Goal: Task Accomplishment & Management: Manage account settings

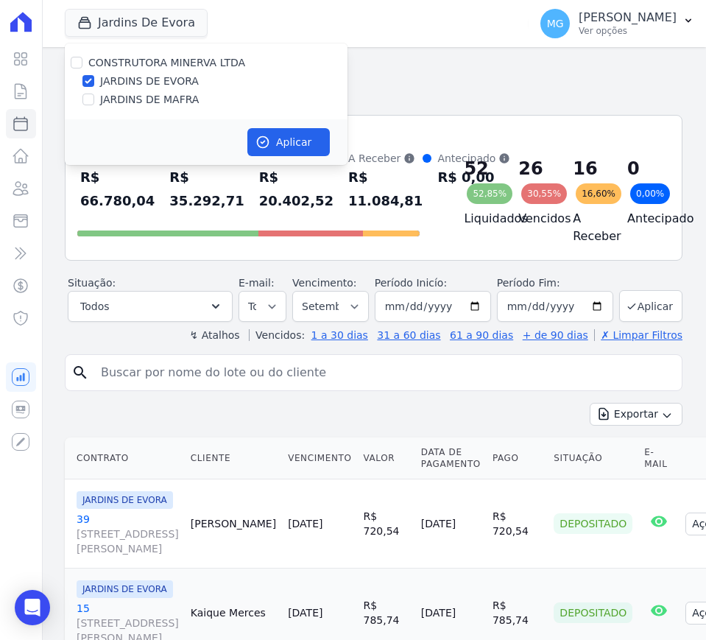
select select
drag, startPoint x: 85, startPoint y: 102, endPoint x: 88, endPoint y: 78, distance: 23.7
click at [87, 94] on input "JARDINS DE MAFRA" at bounding box center [88, 99] width 12 height 12
checkbox input "true"
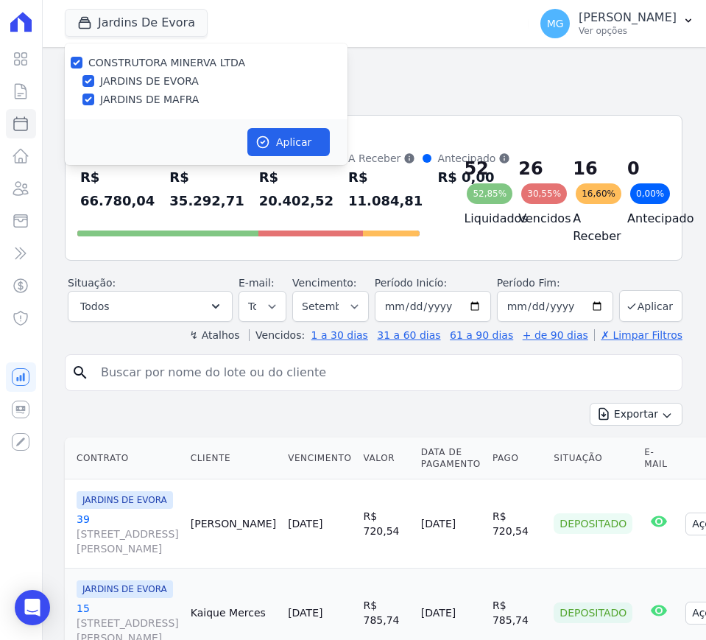
click at [88, 72] on div "CONSTRUTORA [PERSON_NAME] LTDA JARDINS DE [GEOGRAPHIC_DATA] JARDINS DE [GEOGRAP…" at bounding box center [206, 81] width 283 height 76
click at [91, 87] on div at bounding box center [88, 81] width 12 height 15
click at [90, 79] on input "JARDINS DE EVORA" at bounding box center [88, 81] width 12 height 12
checkbox input "false"
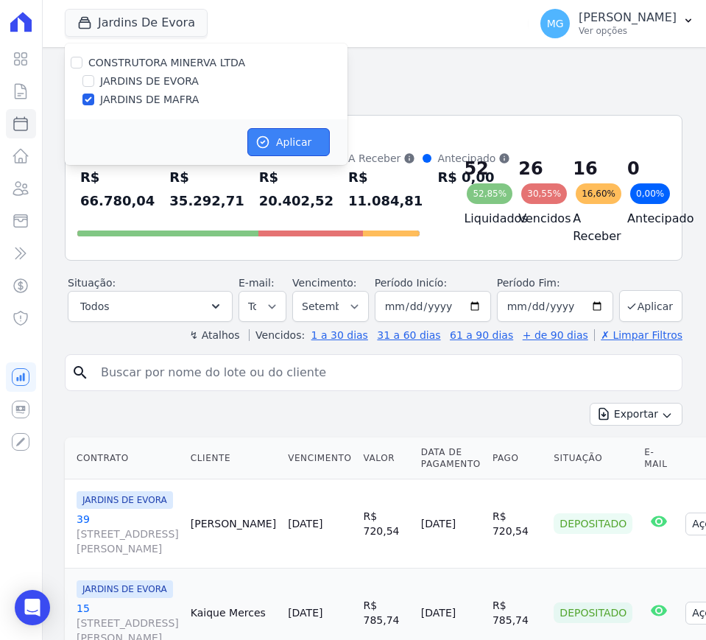
click at [273, 135] on button "Aplicar" at bounding box center [288, 142] width 82 height 28
select select
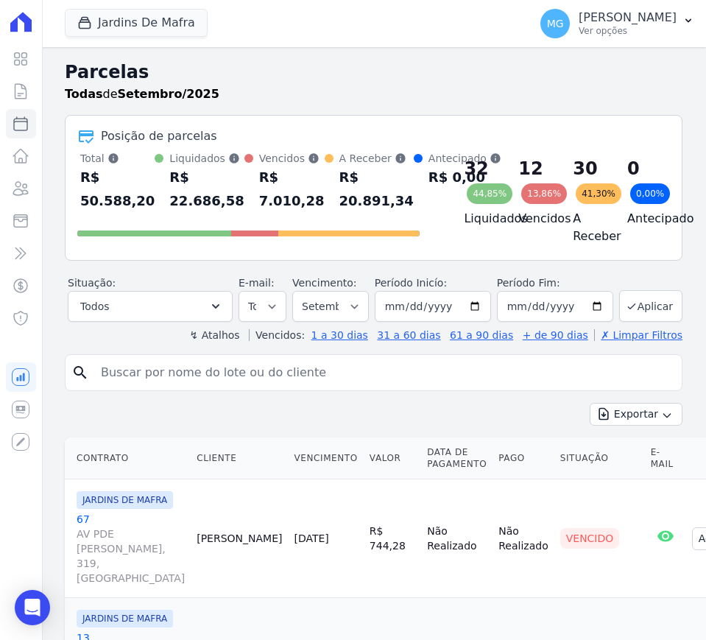
click at [193, 387] on input "search" at bounding box center [384, 372] width 584 height 29
type input "85"
select select
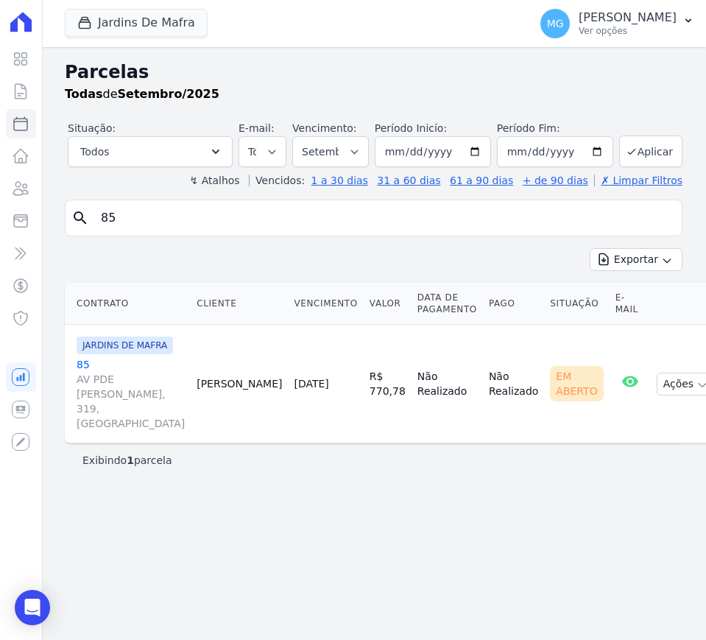
click at [87, 364] on link "85 AV PDE [PERSON_NAME], 319, [GEOGRAPHIC_DATA]" at bounding box center [131, 394] width 108 height 74
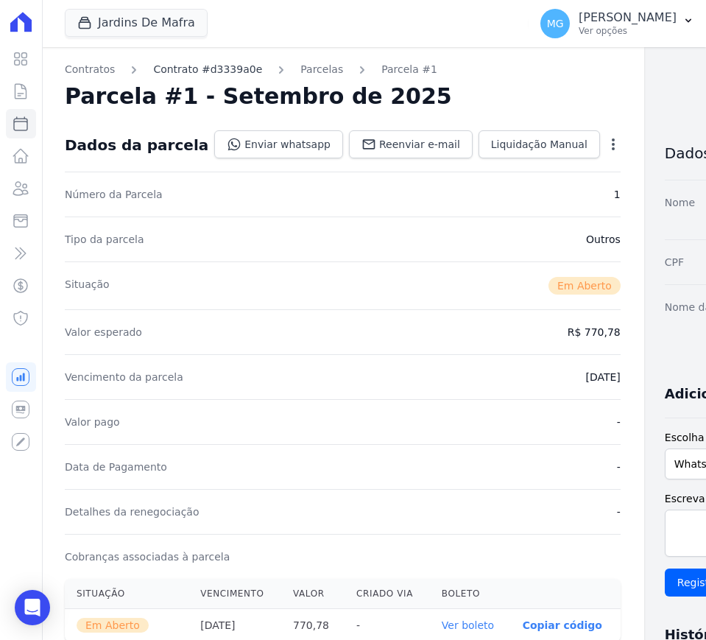
click at [219, 65] on link "Contrato #d3339a0e" at bounding box center [207, 69] width 109 height 15
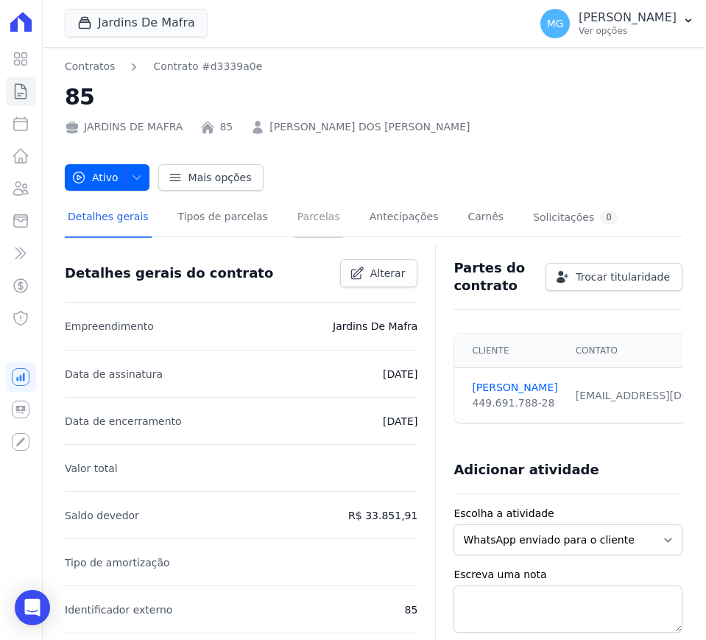
click at [294, 210] on link "Parcelas" at bounding box center [318, 218] width 49 height 39
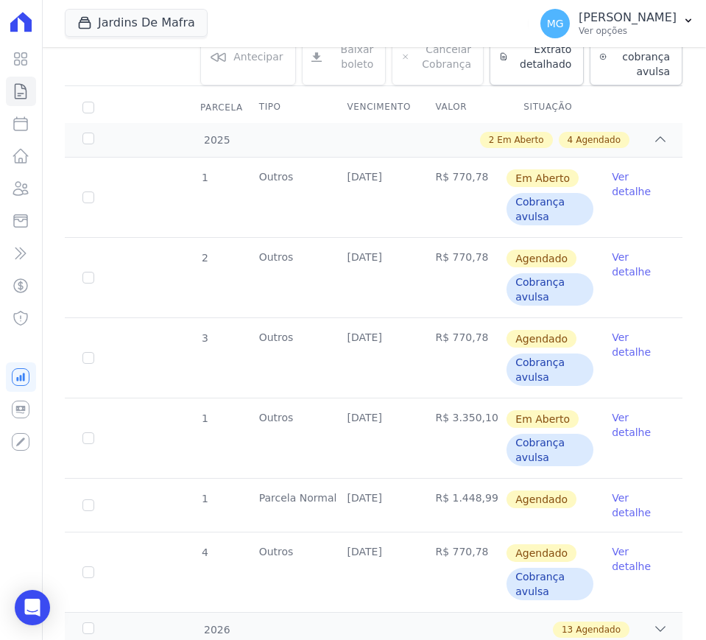
scroll to position [355, 0]
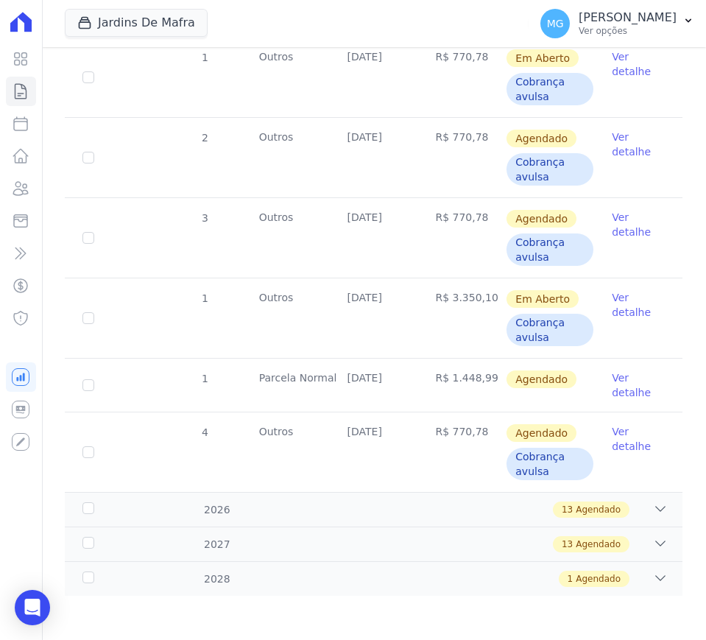
drag, startPoint x: 298, startPoint y: 386, endPoint x: 522, endPoint y: 384, distance: 223.7
click at [522, 384] on tr "1 [GEOGRAPHIC_DATA] [DATE] R$ 1.448,99 [GEOGRAPHIC_DATA] Ver detalhe" at bounding box center [373, 385] width 617 height 54
click at [438, 420] on td "R$ 770,78" at bounding box center [461, 451] width 88 height 79
click at [265, 511] on div "13 Agendado" at bounding box center [403, 509] width 528 height 16
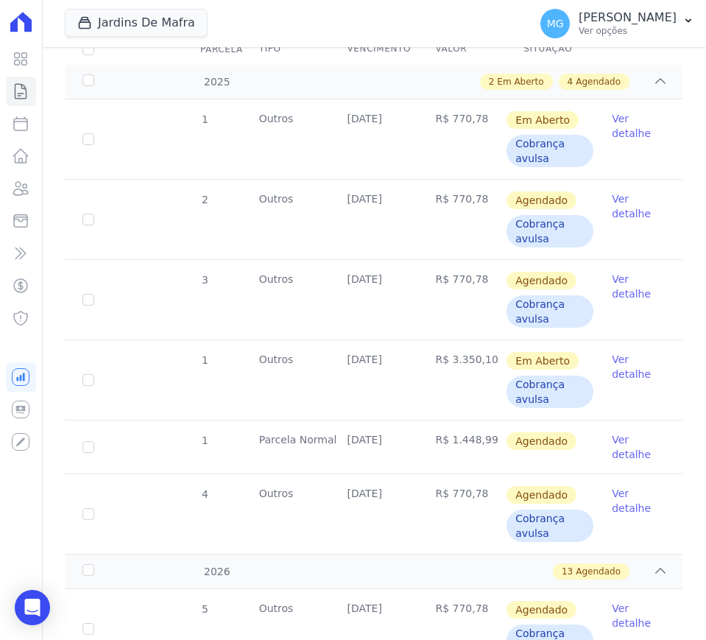
scroll to position [294, 0]
click at [619, 217] on link "Ver detalhe" at bounding box center [638, 205] width 53 height 29
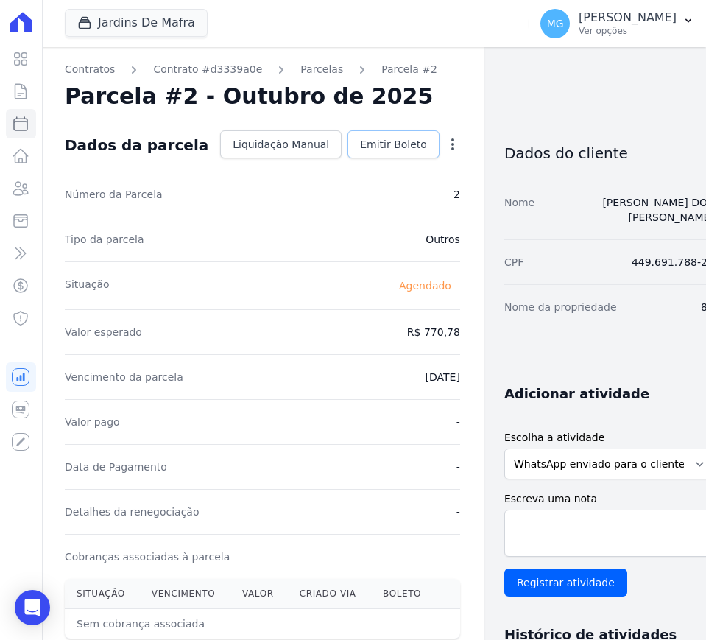
click at [361, 144] on span "Emitir Boleto" at bounding box center [393, 144] width 67 height 15
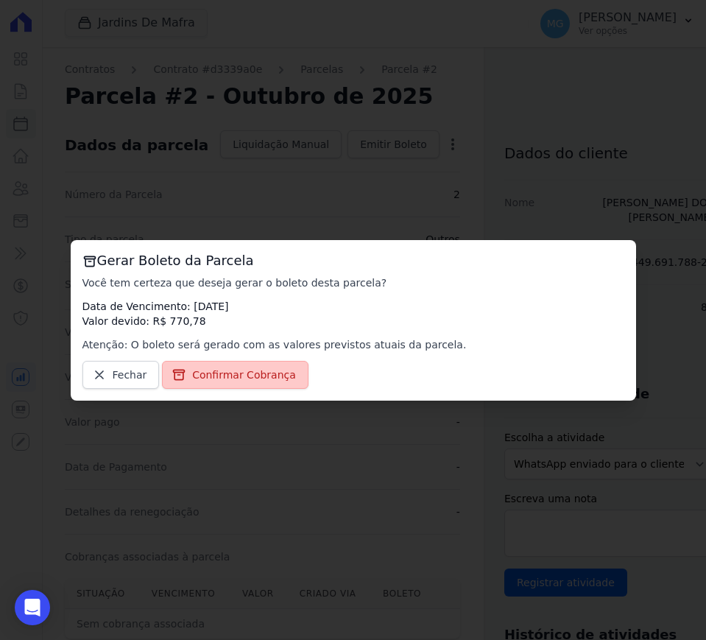
click at [230, 375] on span "Confirmar Cobrança" at bounding box center [244, 374] width 104 height 15
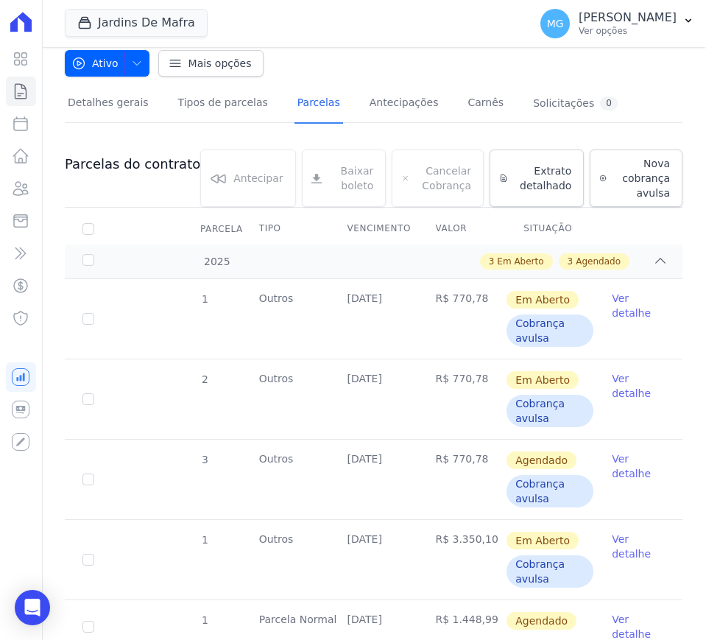
scroll to position [184, 0]
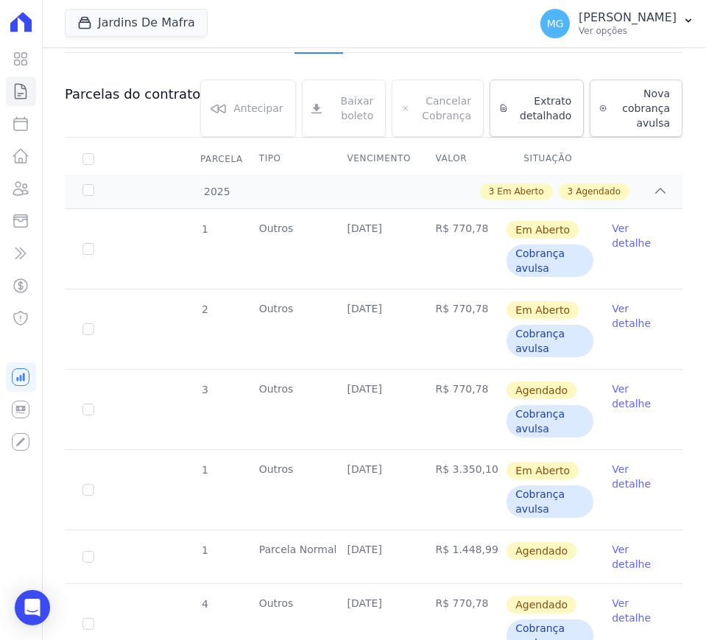
click at [614, 396] on link "Ver detalhe" at bounding box center [638, 395] width 53 height 29
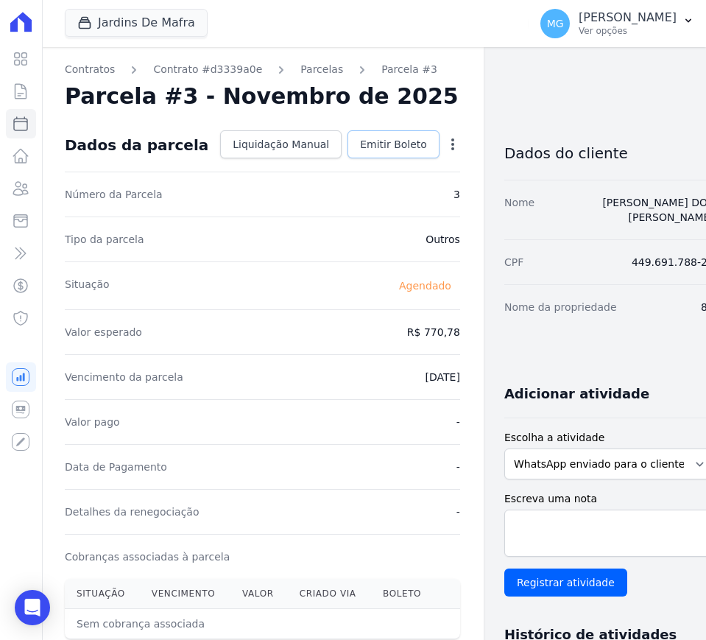
click at [382, 143] on span "Emitir Boleto" at bounding box center [393, 144] width 67 height 15
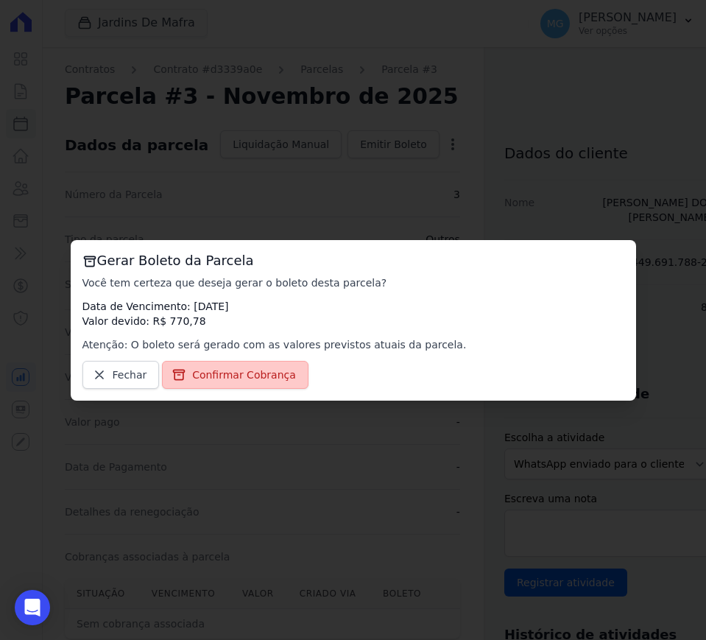
click at [250, 372] on span "Confirmar Cobrança" at bounding box center [244, 374] width 104 height 15
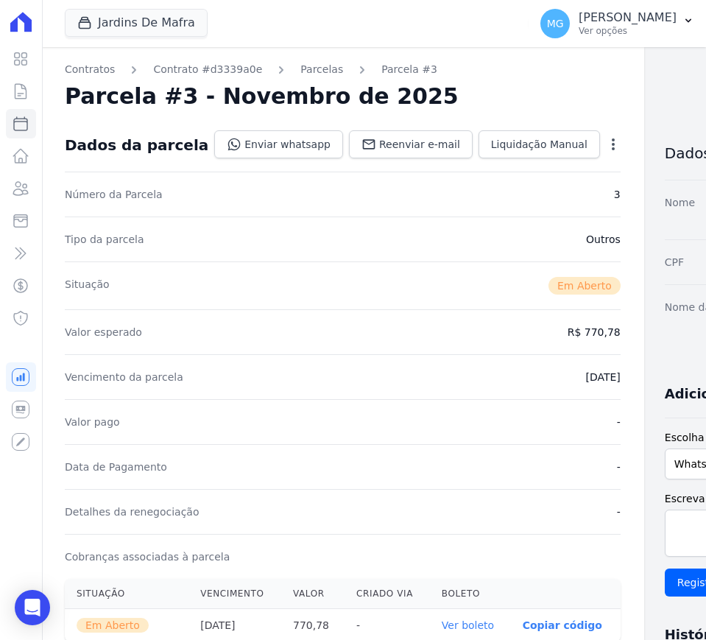
drag, startPoint x: 463, startPoint y: 294, endPoint x: 447, endPoint y: 303, distance: 18.4
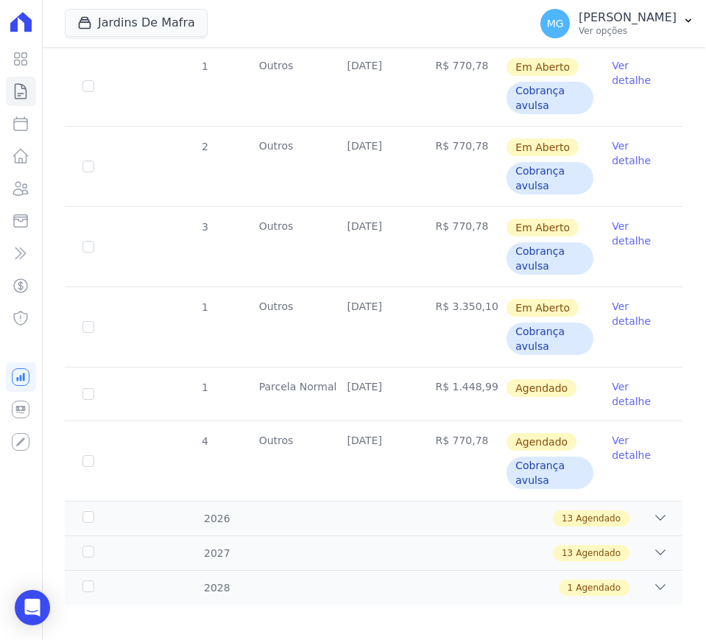
scroll to position [355, 0]
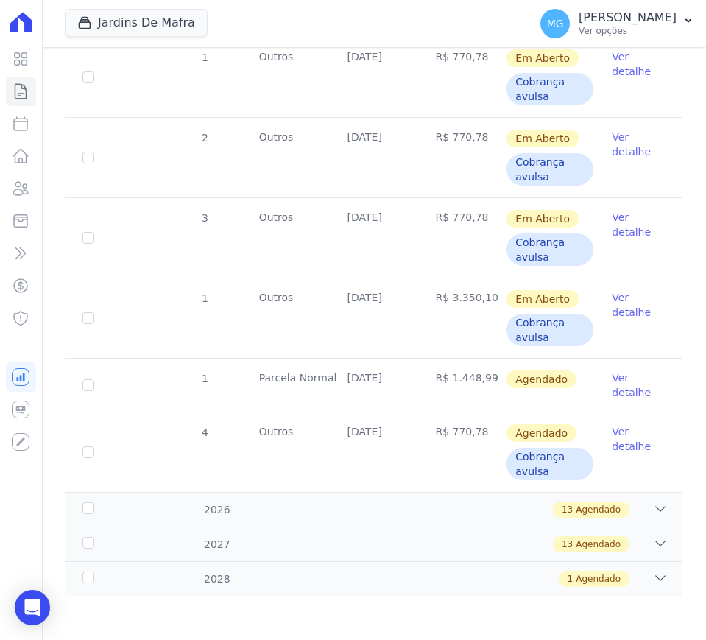
click at [613, 308] on link "Ver detalhe" at bounding box center [638, 304] width 53 height 29
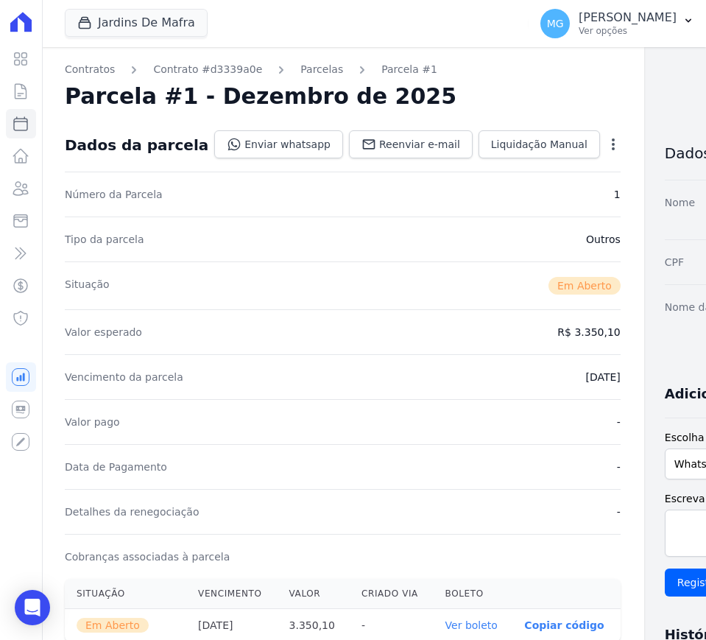
drag, startPoint x: 497, startPoint y: 343, endPoint x: 488, endPoint y: 347, distance: 10.3
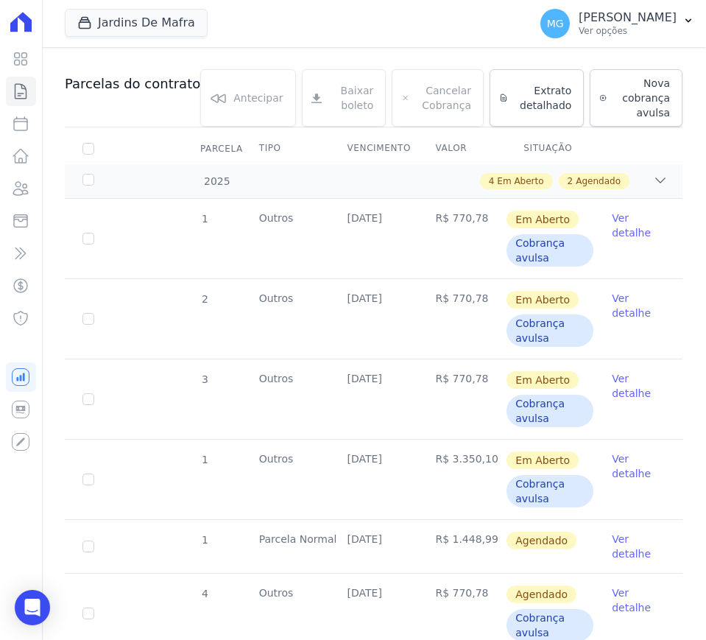
scroll to position [307, 0]
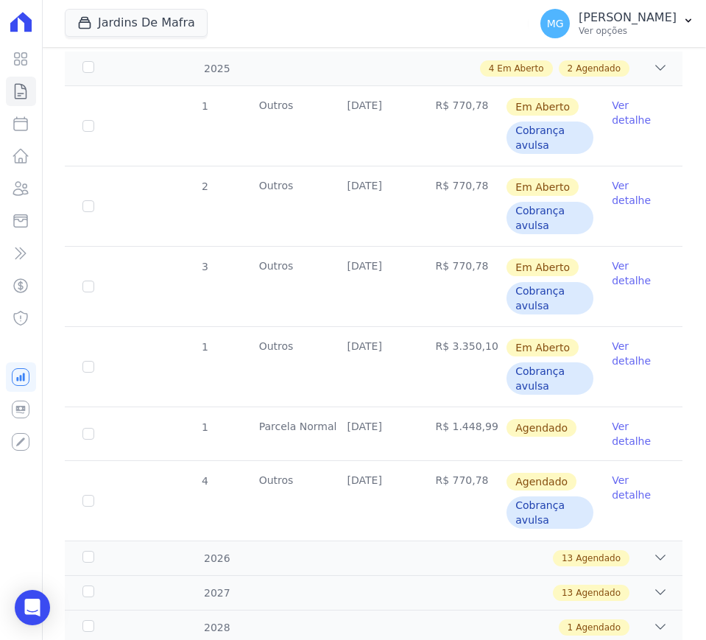
click at [612, 430] on link "Ver detalhe" at bounding box center [638, 433] width 53 height 29
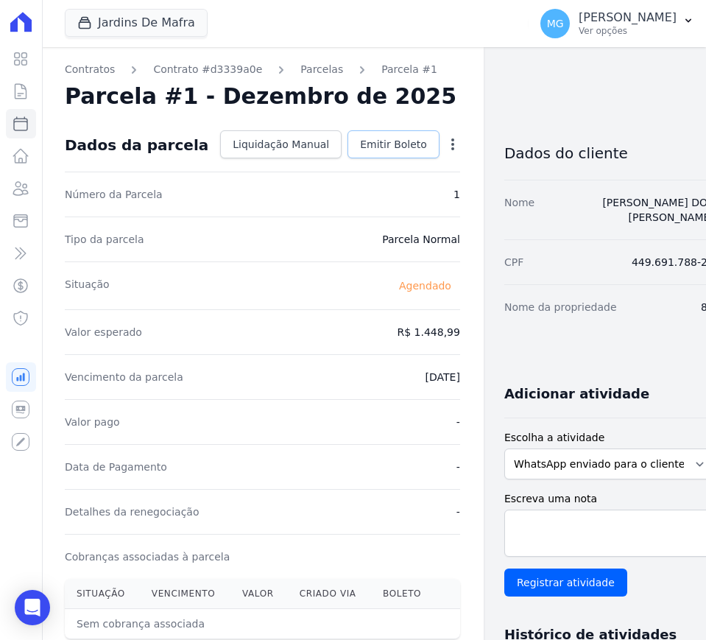
click at [382, 147] on span "Emitir Boleto" at bounding box center [393, 144] width 67 height 15
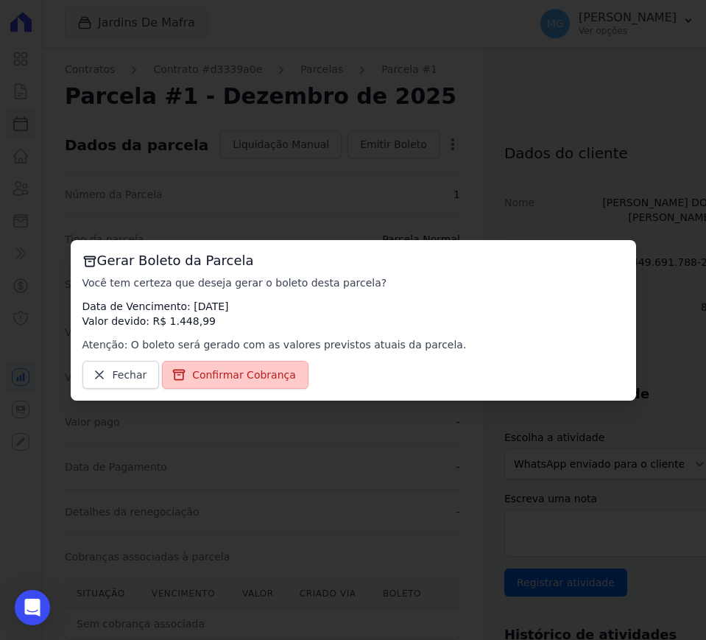
click at [269, 380] on span "Confirmar Cobrança" at bounding box center [244, 374] width 104 height 15
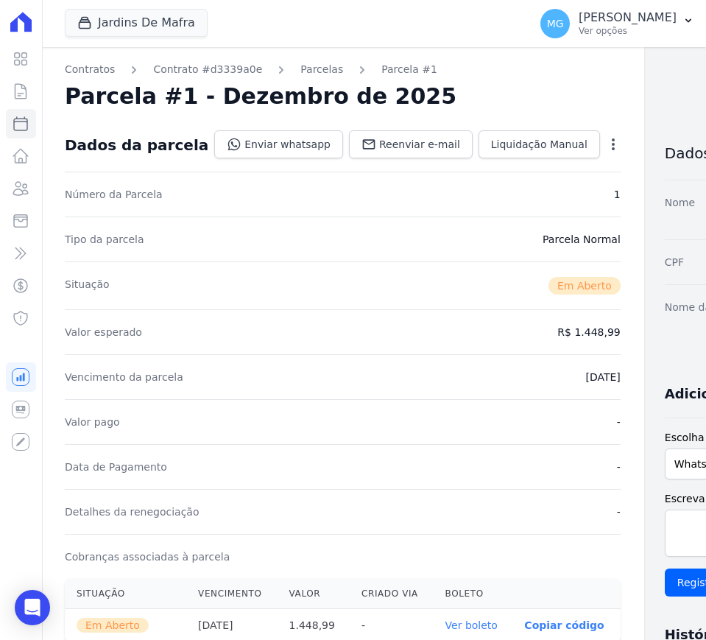
drag, startPoint x: 419, startPoint y: 435, endPoint x: 374, endPoint y: 447, distance: 47.1
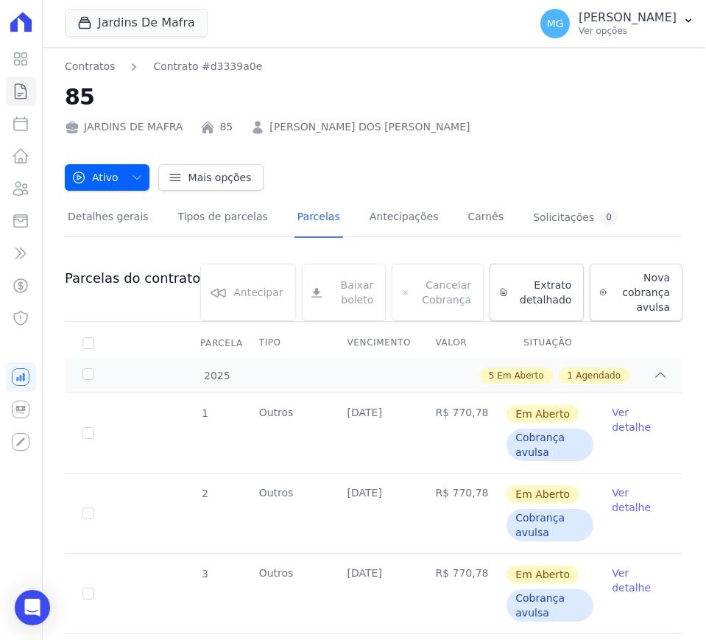
scroll to position [355, 0]
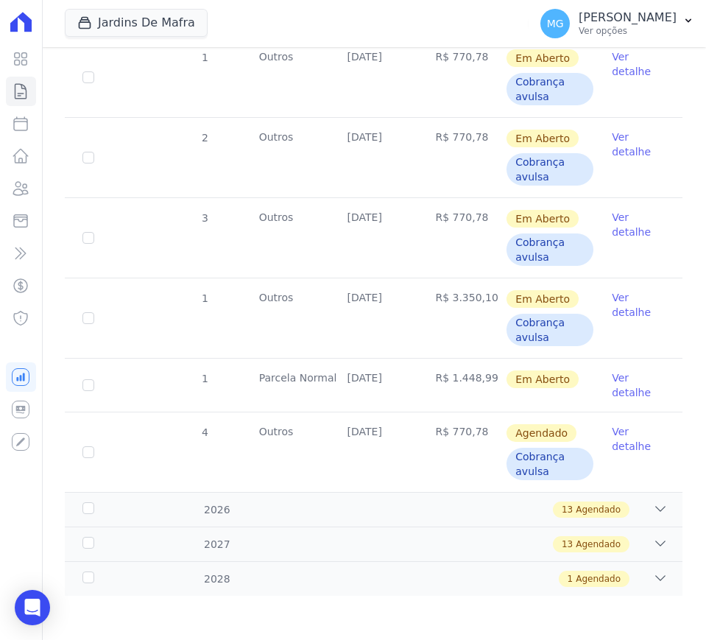
click at [617, 446] on link "Ver detalhe" at bounding box center [638, 438] width 53 height 29
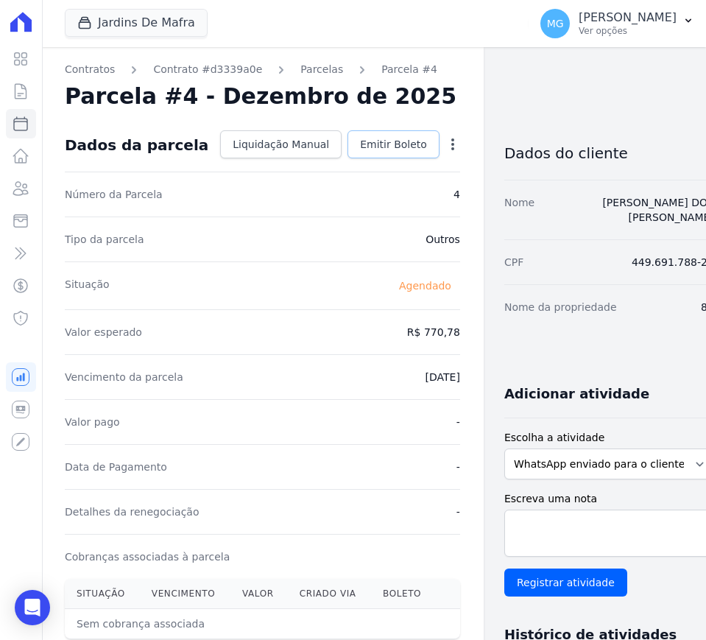
click at [377, 144] on span "Emitir Boleto" at bounding box center [393, 144] width 67 height 15
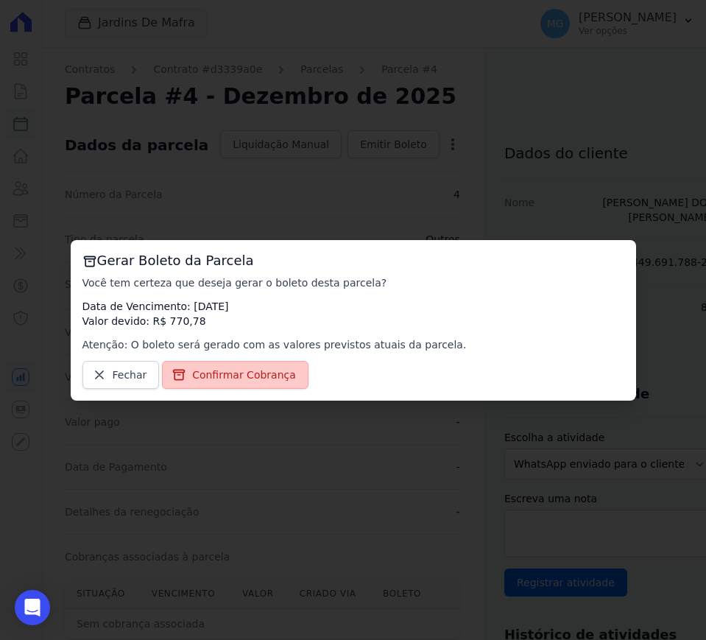
click at [263, 373] on span "Confirmar Cobrança" at bounding box center [244, 374] width 104 height 15
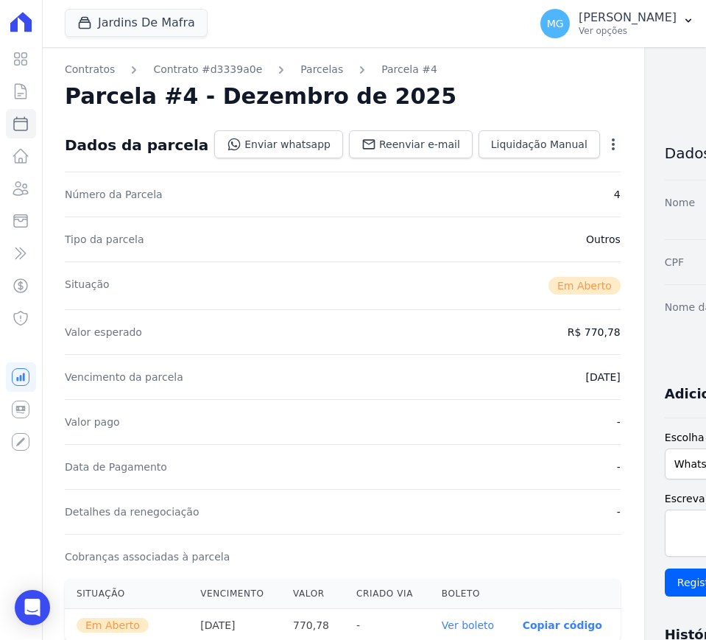
drag, startPoint x: 405, startPoint y: 457, endPoint x: 400, endPoint y: 467, distance: 10.5
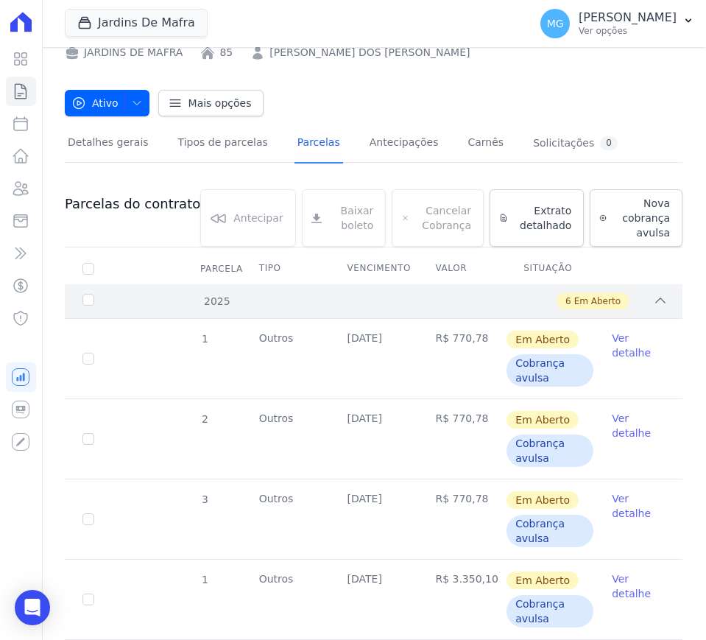
scroll to position [355, 0]
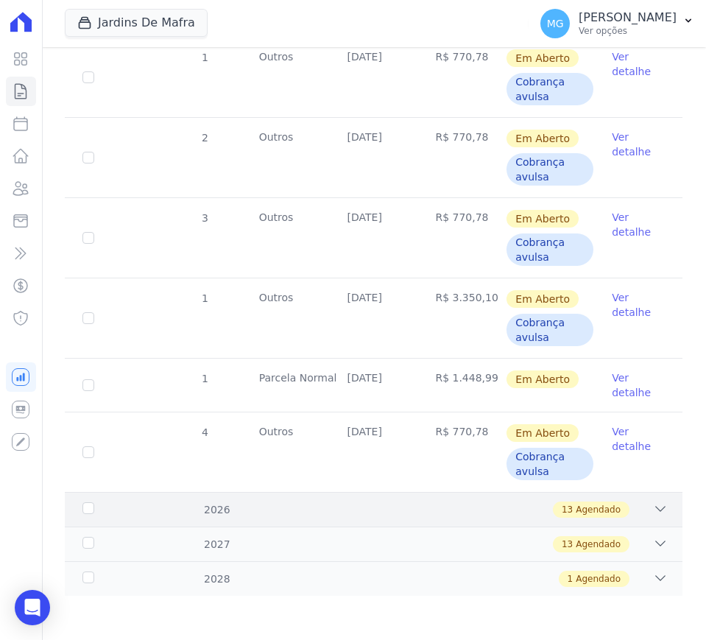
click at [656, 509] on icon at bounding box center [661, 508] width 10 height 4
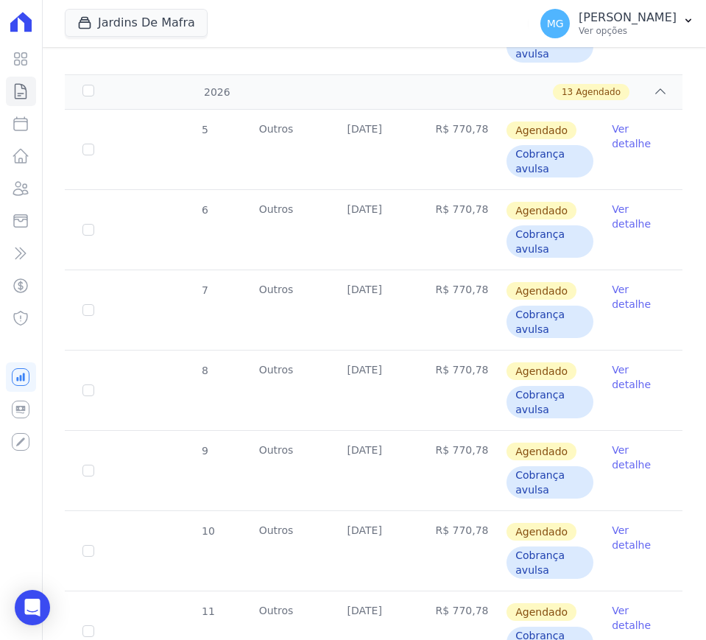
scroll to position [797, 0]
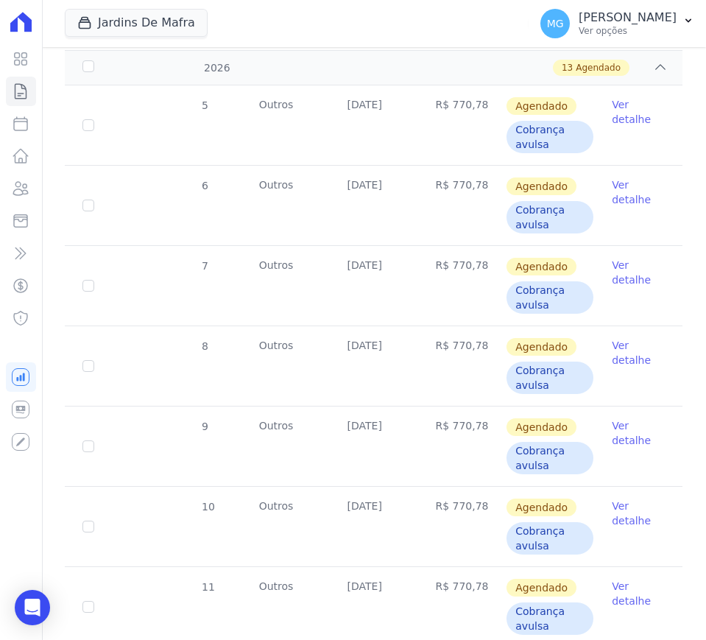
click at [618, 434] on link "Ver detalhe" at bounding box center [638, 432] width 53 height 29
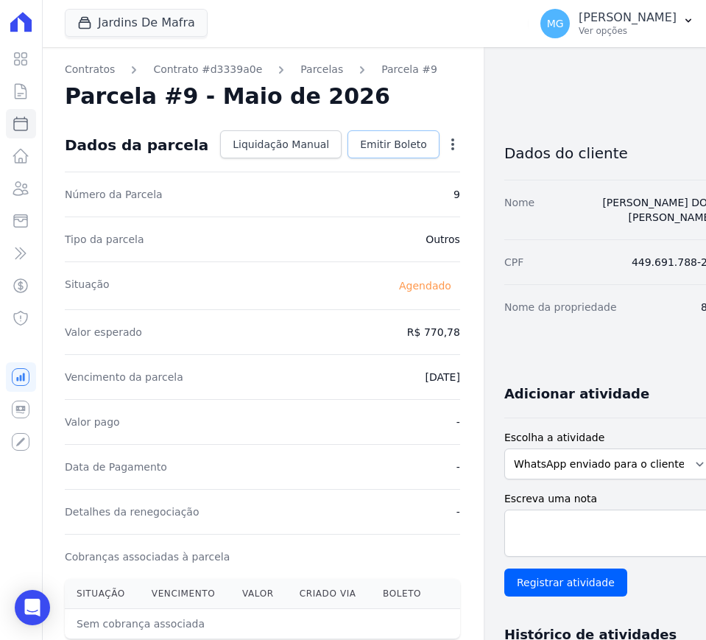
click at [371, 135] on link "Emitir Boleto" at bounding box center [393, 144] width 92 height 28
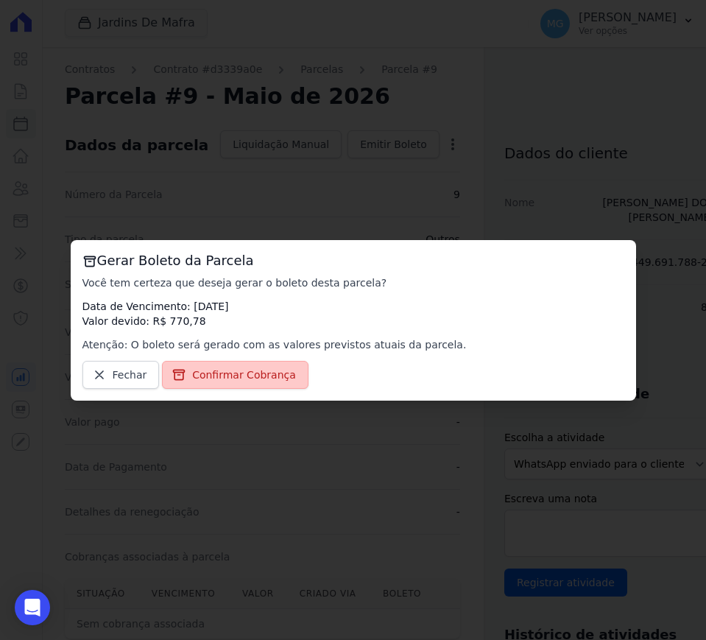
click at [238, 378] on span "Confirmar Cobrança" at bounding box center [244, 374] width 104 height 15
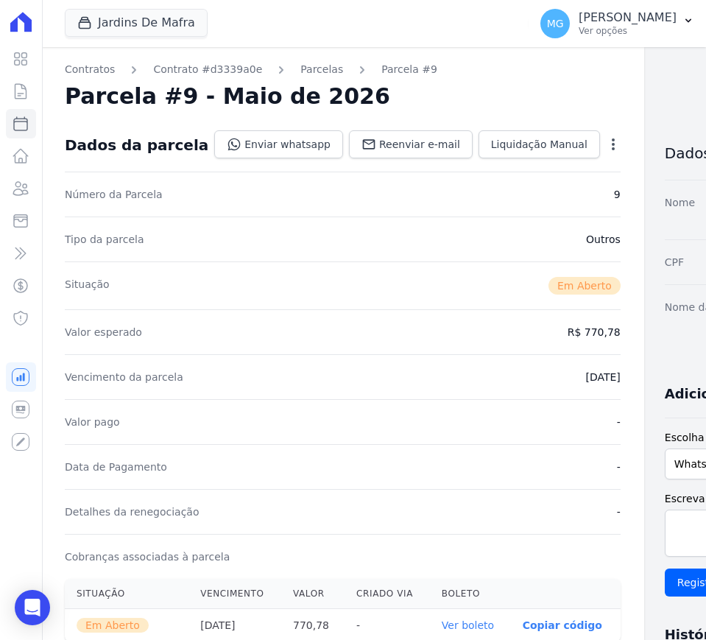
drag, startPoint x: 405, startPoint y: 287, endPoint x: 395, endPoint y: 283, distance: 10.9
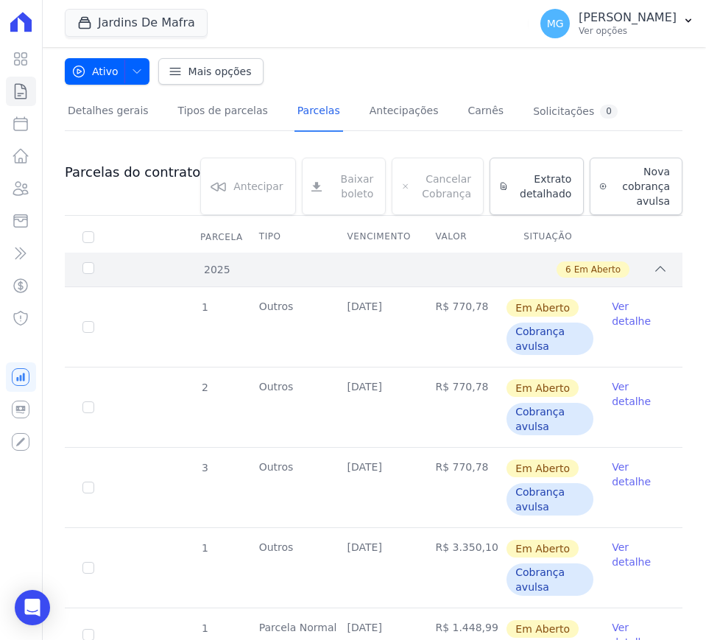
scroll to position [355, 0]
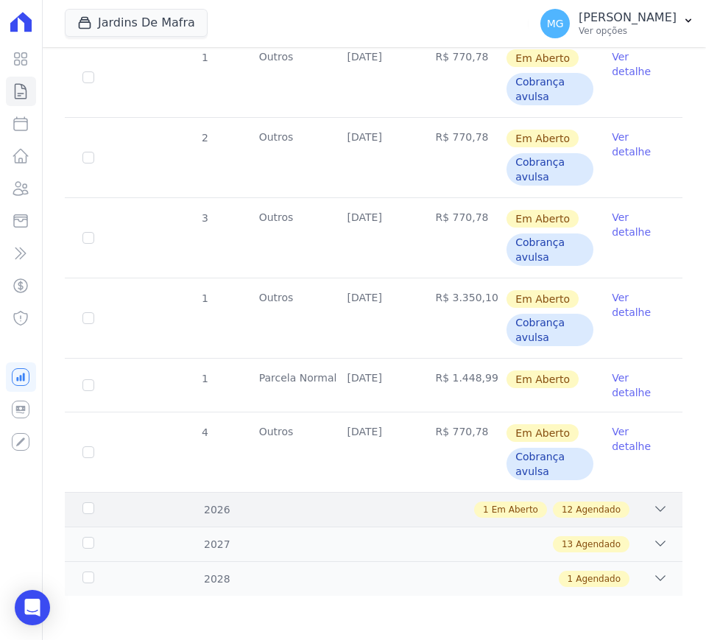
click at [653, 510] on icon at bounding box center [660, 508] width 15 height 15
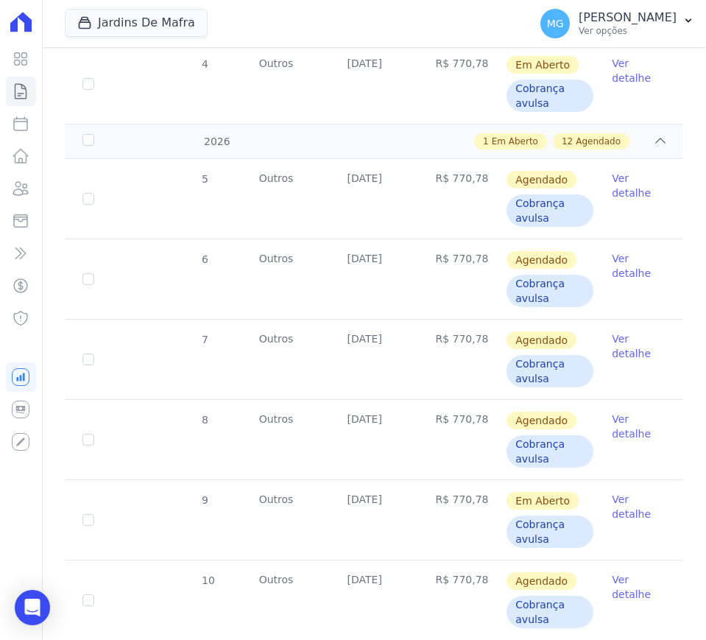
scroll to position [785, 0]
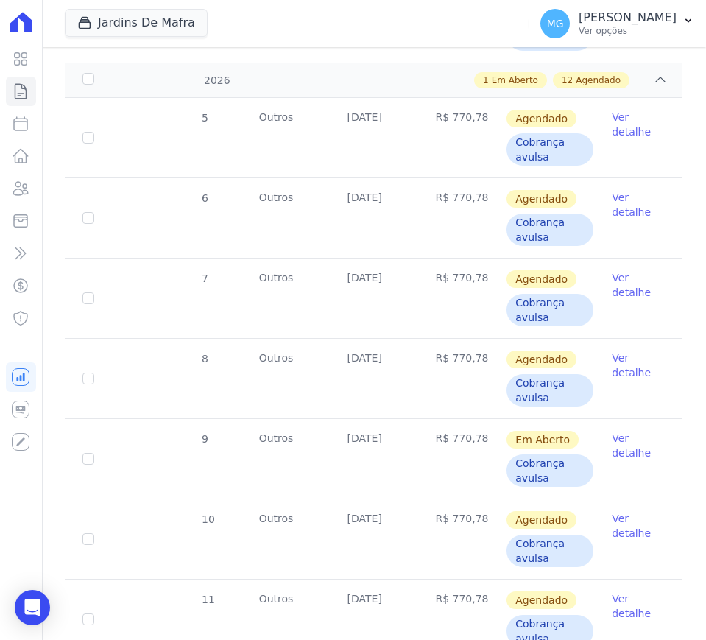
click at [612, 362] on link "Ver detalhe" at bounding box center [638, 364] width 53 height 29
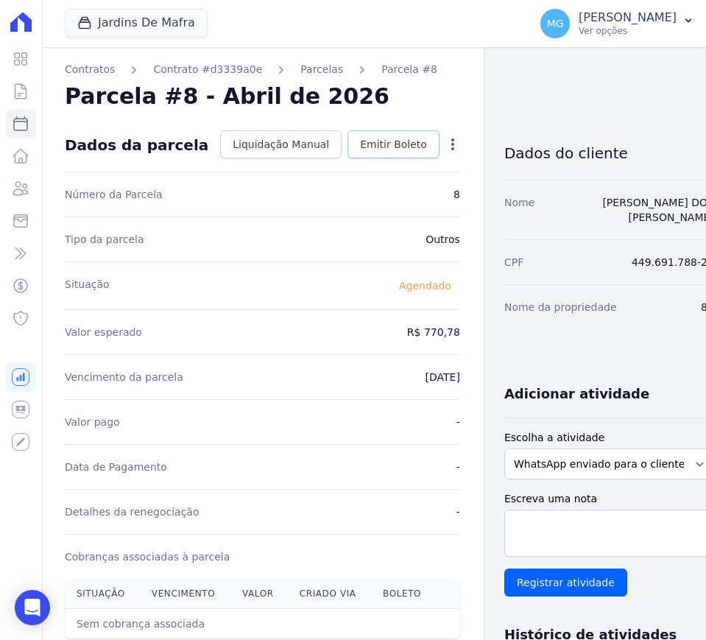
click at [370, 137] on span "Emitir Boleto" at bounding box center [393, 144] width 67 height 15
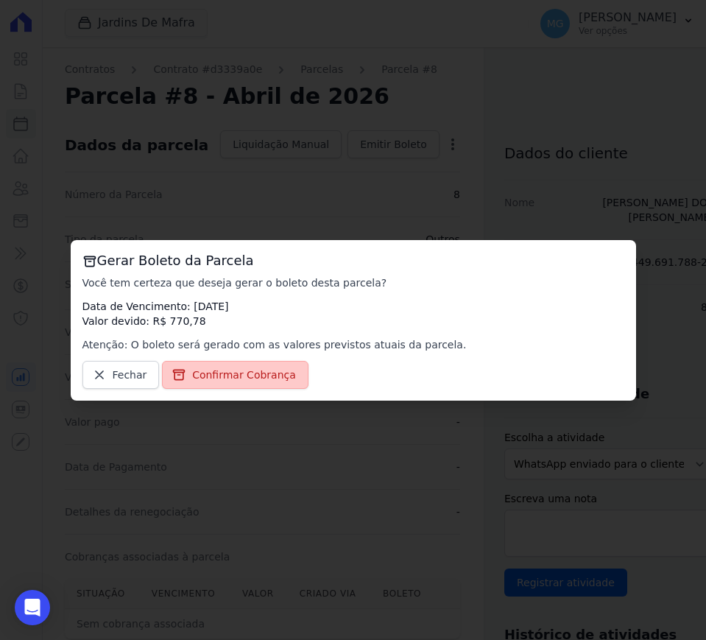
click at [267, 372] on span "Confirmar Cobrança" at bounding box center [244, 374] width 104 height 15
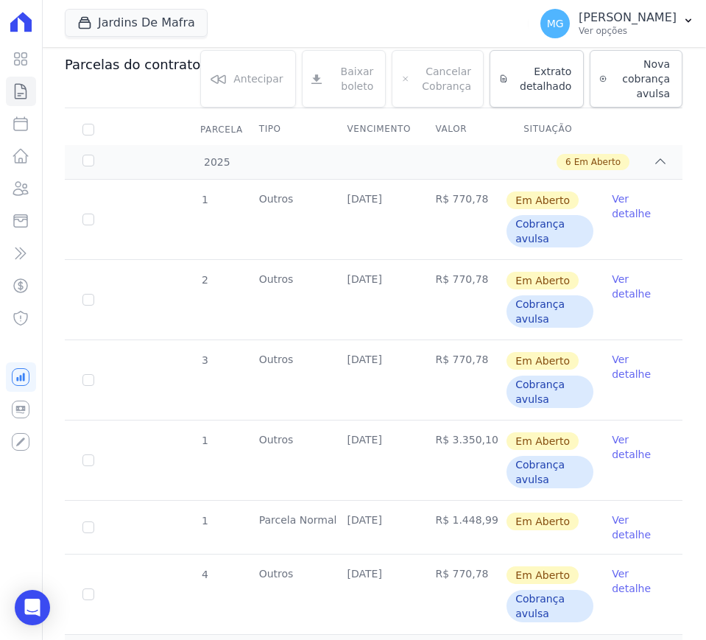
scroll to position [355, 0]
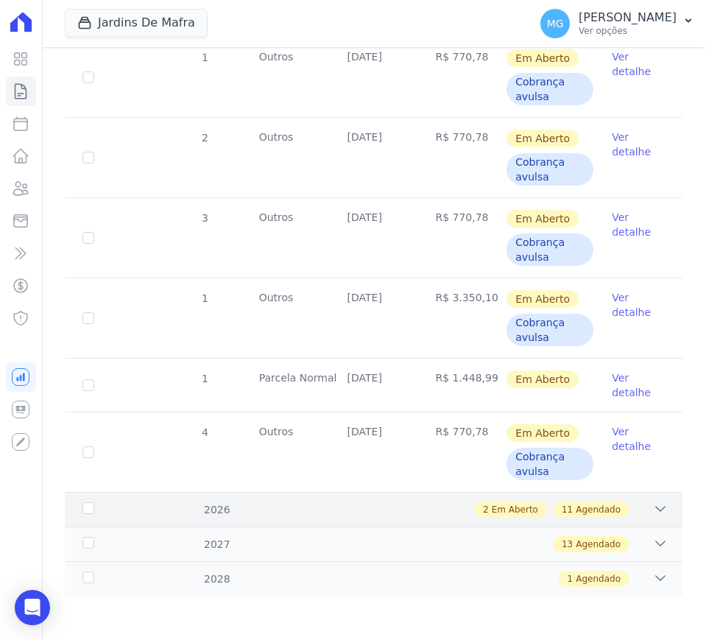
click at [636, 509] on div "2 Em Aberto 11 Agendado" at bounding box center [403, 509] width 528 height 16
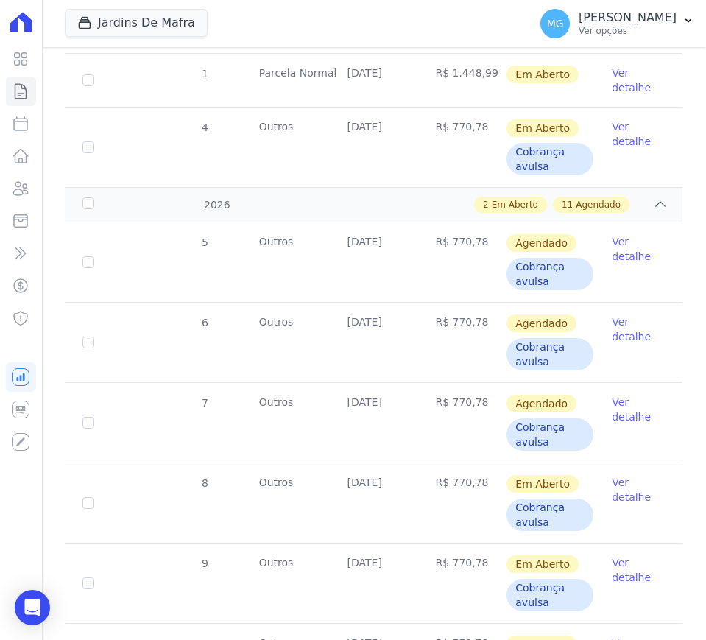
scroll to position [662, 0]
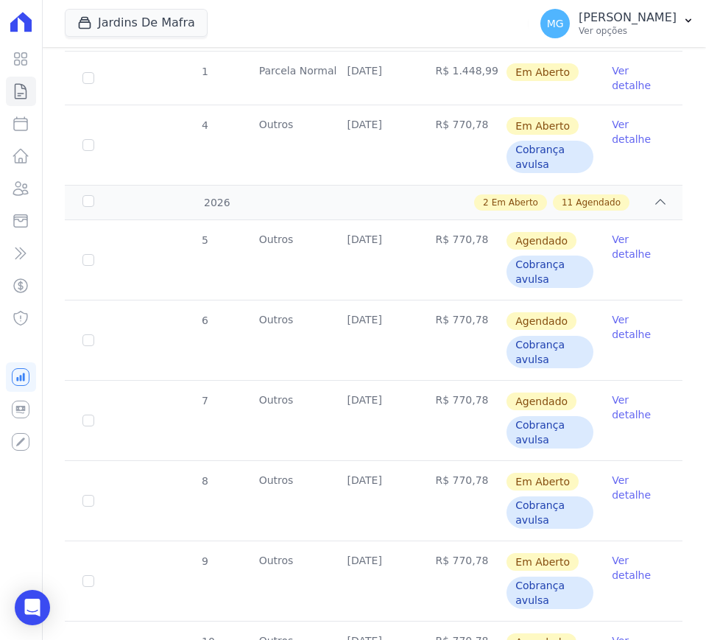
click at [612, 411] on link "Ver detalhe" at bounding box center [638, 406] width 53 height 29
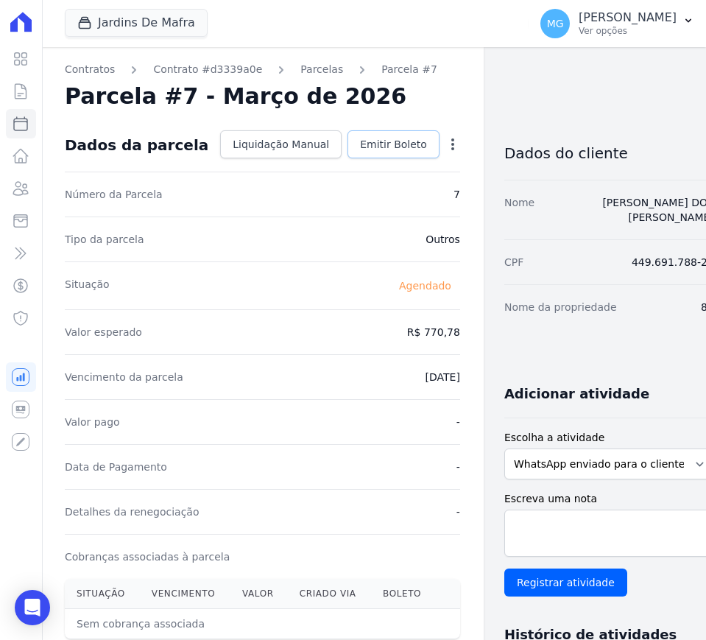
click at [360, 147] on span "Emitir Boleto" at bounding box center [393, 144] width 67 height 15
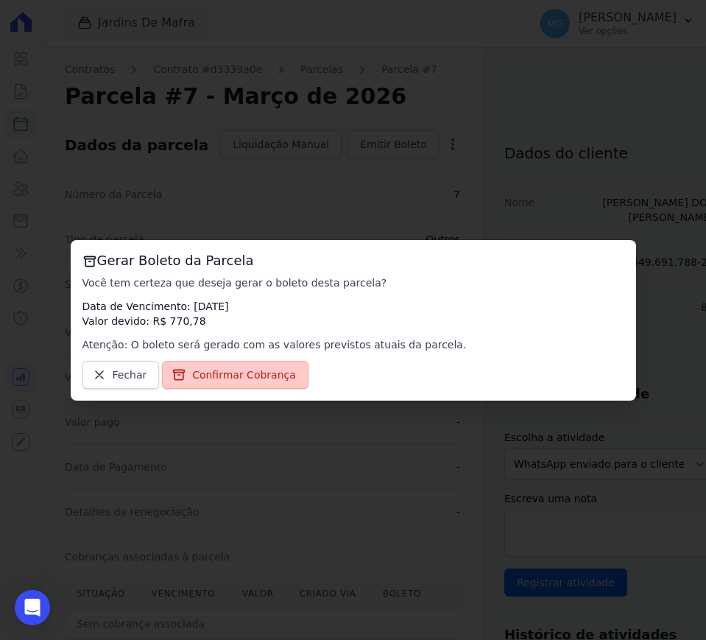
click at [219, 383] on link "Confirmar Cobrança" at bounding box center [235, 375] width 146 height 28
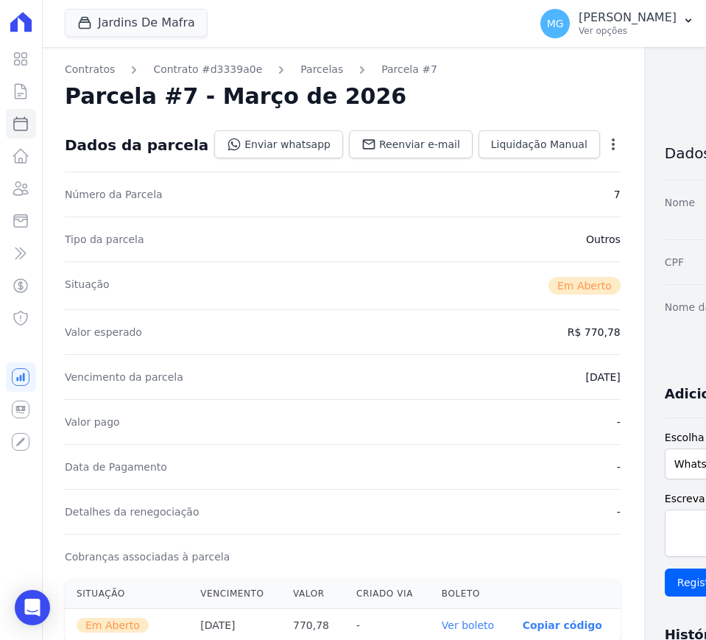
drag, startPoint x: 418, startPoint y: 403, endPoint x: 391, endPoint y: 384, distance: 33.3
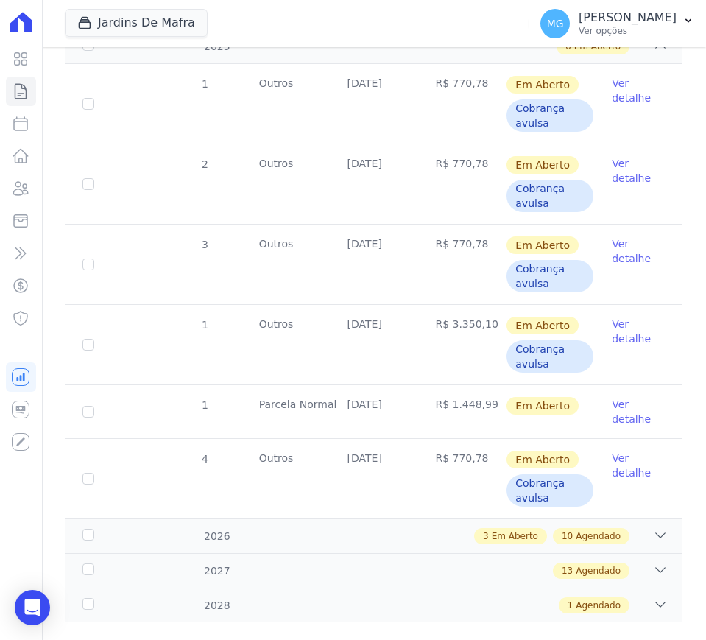
scroll to position [355, 0]
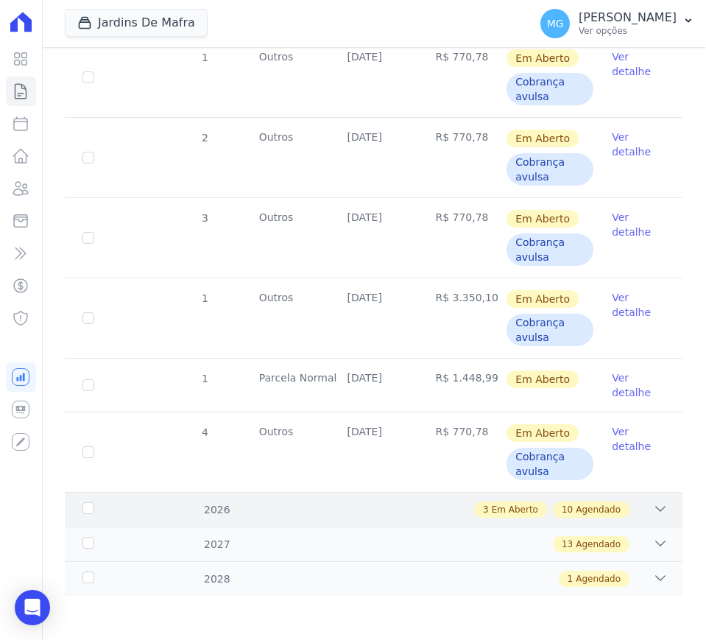
click at [601, 512] on span "Agendado" at bounding box center [598, 509] width 45 height 13
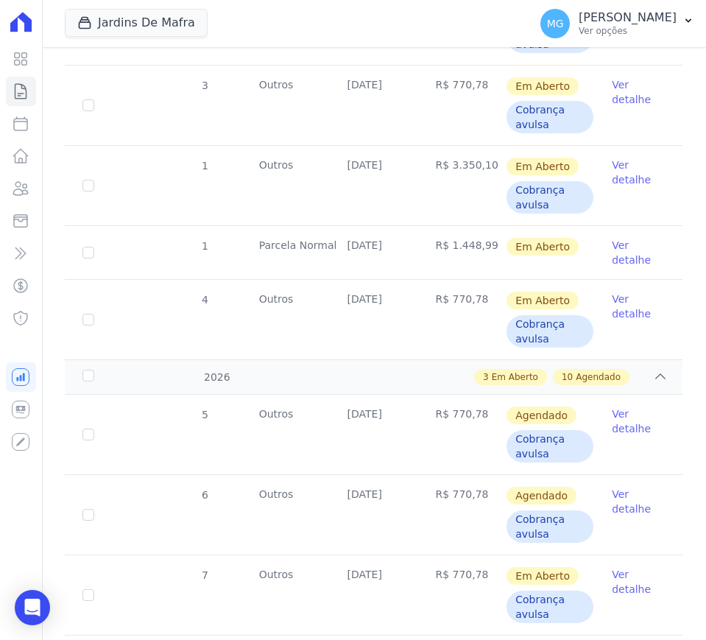
scroll to position [601, 0]
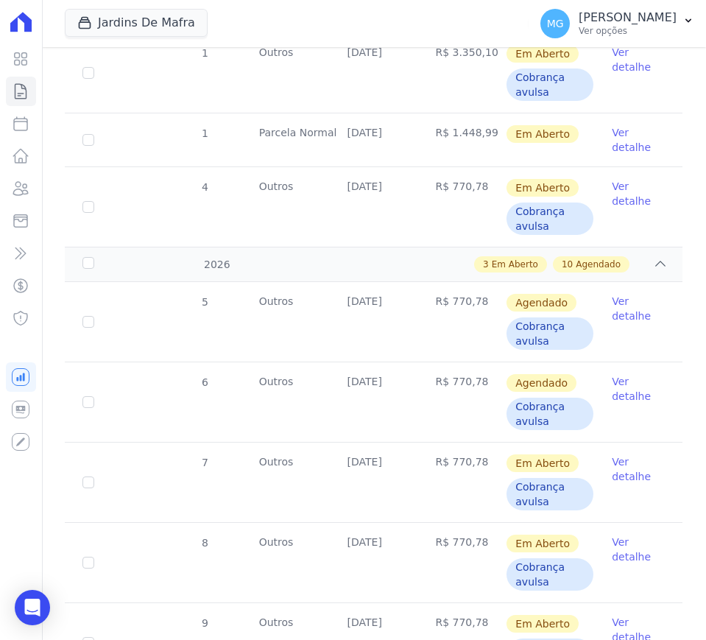
click at [612, 397] on link "Ver detalhe" at bounding box center [638, 388] width 53 height 29
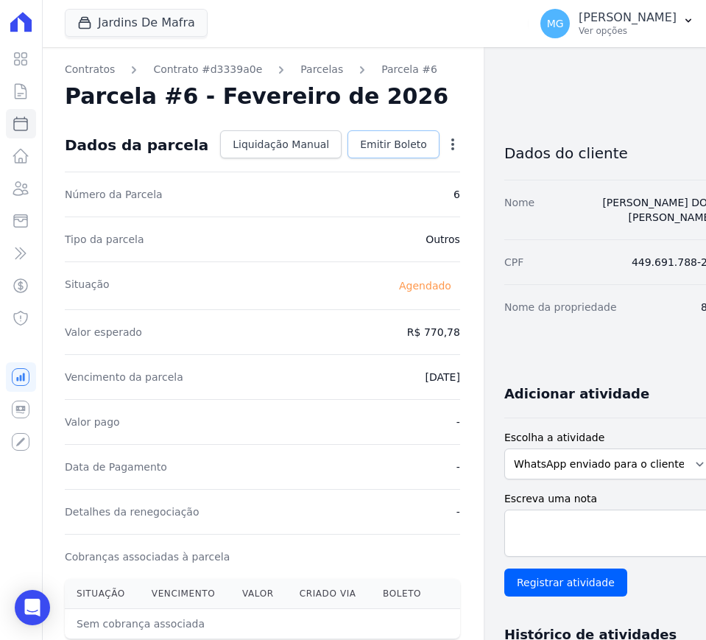
click at [380, 147] on span "Emitir Boleto" at bounding box center [393, 144] width 67 height 15
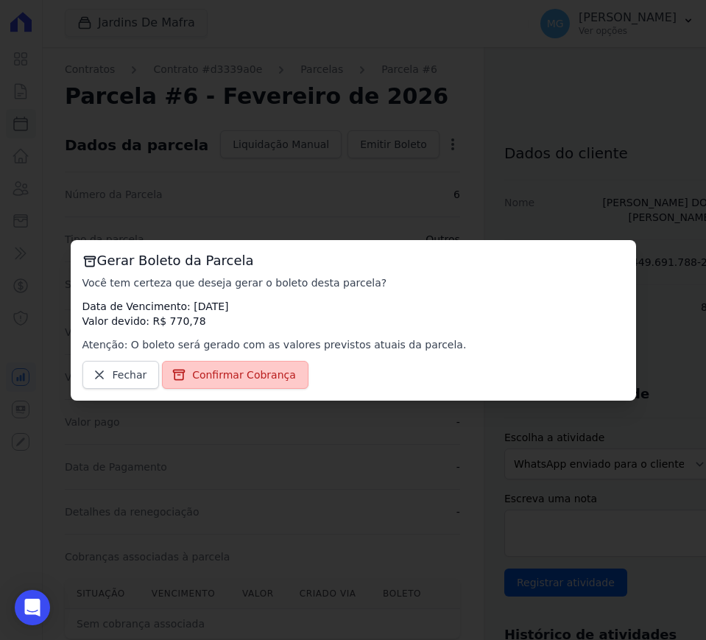
click at [279, 375] on span "Confirmar Cobrança" at bounding box center [244, 374] width 104 height 15
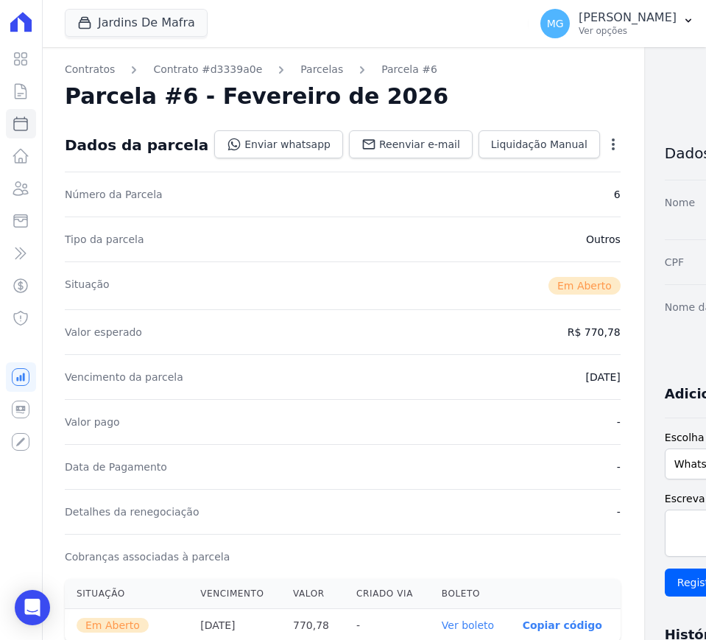
drag, startPoint x: 456, startPoint y: 390, endPoint x: 436, endPoint y: 386, distance: 20.2
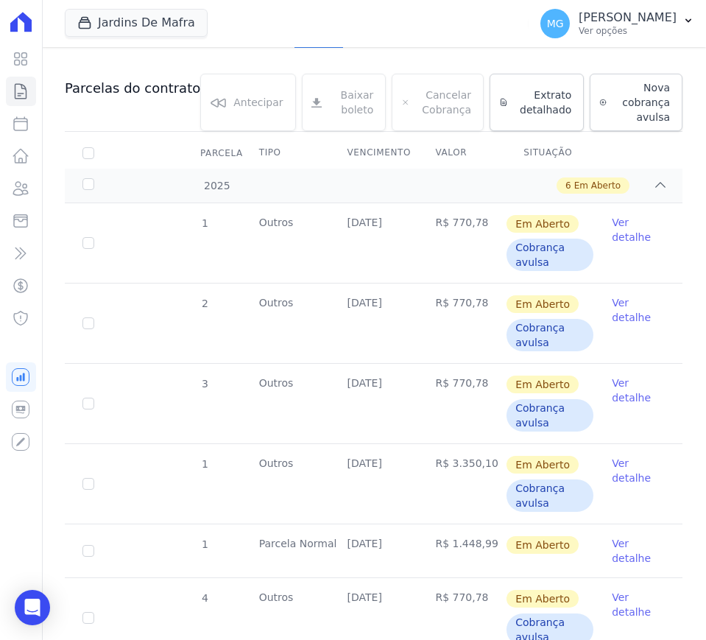
scroll to position [355, 0]
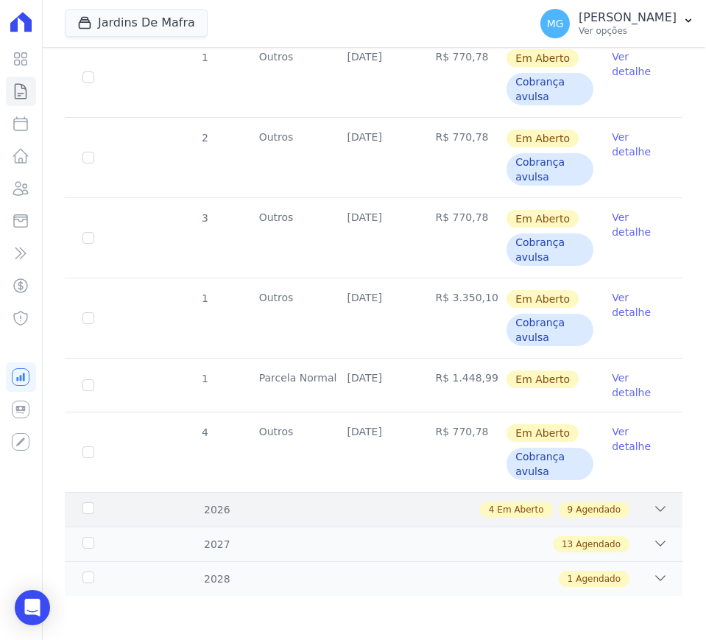
click at [623, 509] on div "4 Em Aberto 9 Agendado" at bounding box center [403, 509] width 528 height 16
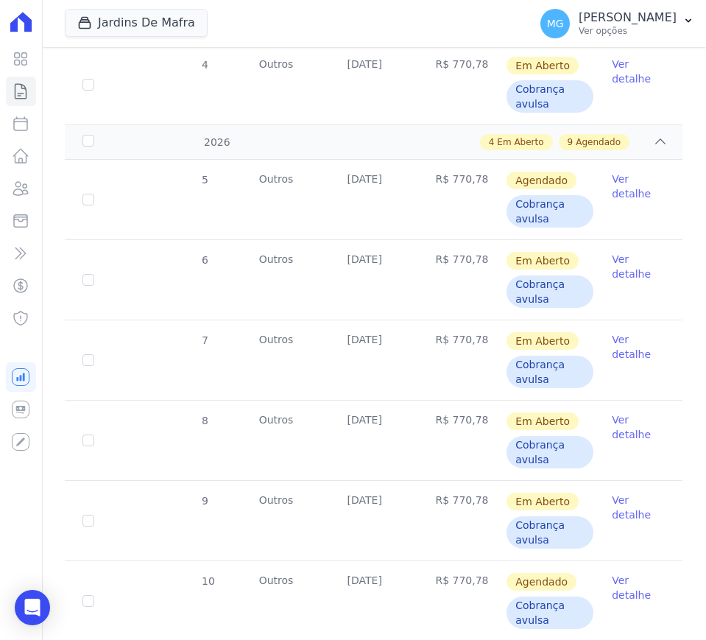
scroll to position [723, 0]
click at [615, 183] on link "Ver detalhe" at bounding box center [638, 185] width 53 height 29
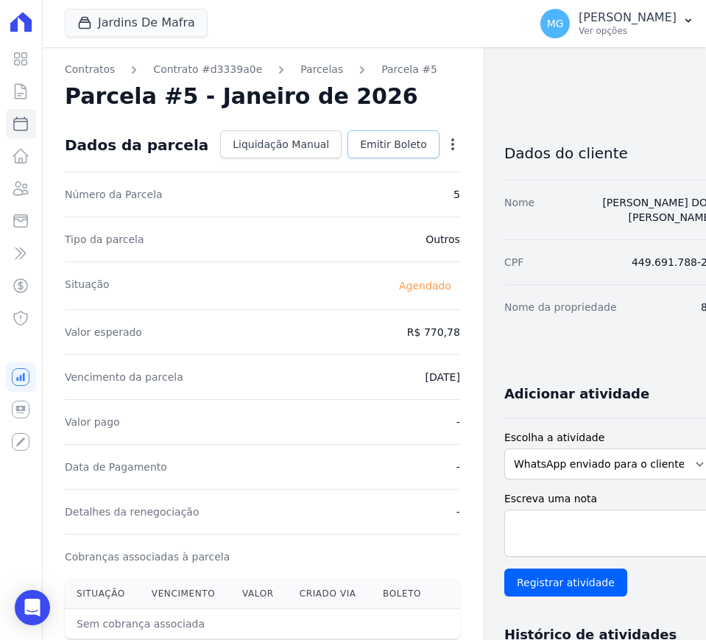
click at [369, 137] on span "Emitir Boleto" at bounding box center [393, 144] width 67 height 15
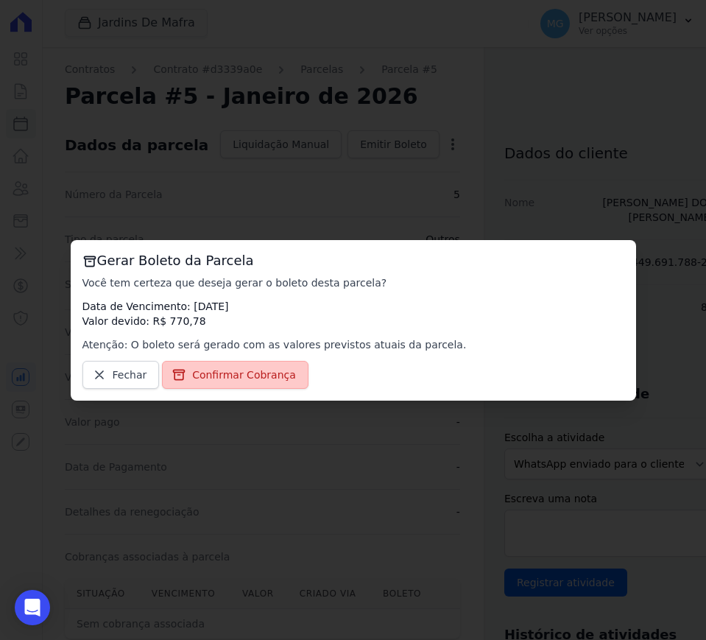
click at [232, 374] on span "Confirmar Cobrança" at bounding box center [244, 374] width 104 height 15
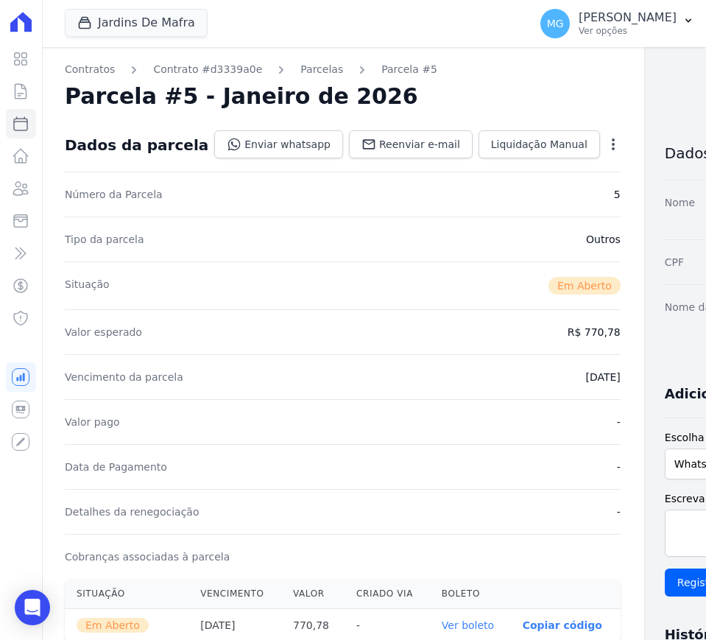
click at [492, 84] on div "Parcela #5 - Janeiro de 2026" at bounding box center [343, 96] width 556 height 26
click at [472, 98] on div "Parcela #5 - Janeiro de 2026" at bounding box center [343, 96] width 556 height 26
click at [478, 68] on nav "Contratos Contrato #d3339a0e [GEOGRAPHIC_DATA] Parcela #5" at bounding box center [343, 69] width 556 height 15
click at [186, 69] on link "Contrato #d3339a0e" at bounding box center [207, 69] width 109 height 15
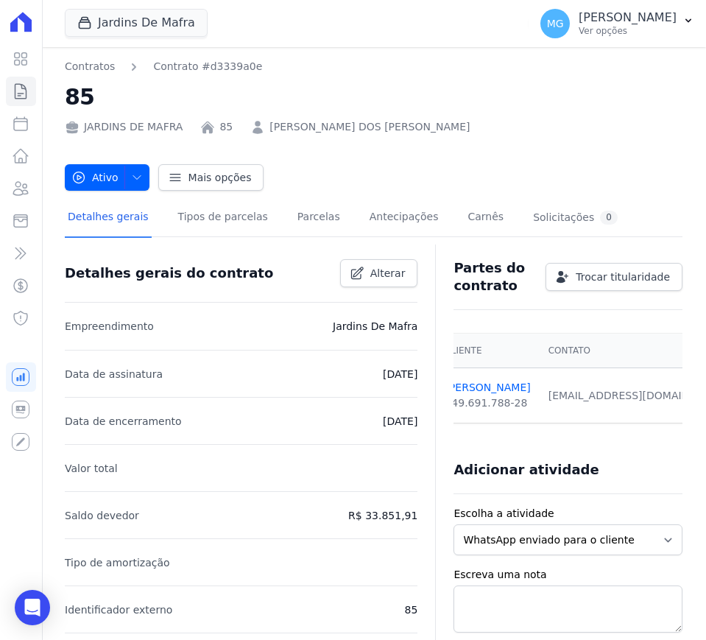
scroll to position [0, 26]
drag, startPoint x: 534, startPoint y: 394, endPoint x: 654, endPoint y: 400, distance: 120.1
click at [654, 400] on td "[EMAIL_ADDRESS][DOMAIN_NAME] Email e telefone não confirmados." at bounding box center [646, 395] width 213 height 55
copy div "[EMAIL_ADDRESS][DOMAIN_NAME]"
click at [295, 218] on link "Parcelas" at bounding box center [318, 218] width 49 height 39
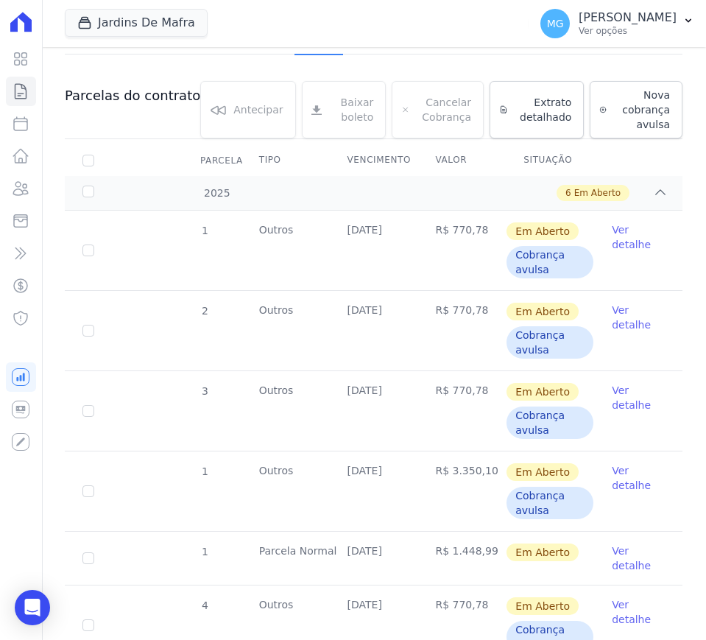
scroll to position [184, 0]
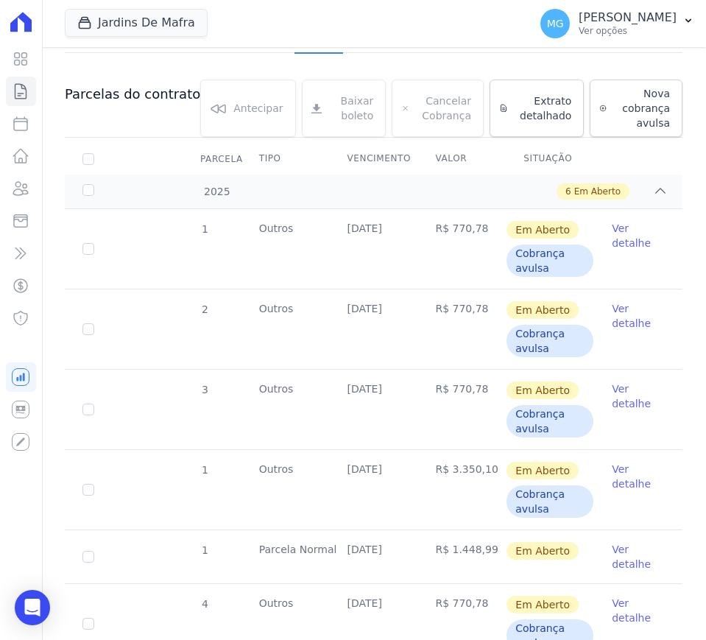
click at [612, 316] on link "Ver detalhe" at bounding box center [638, 315] width 53 height 29
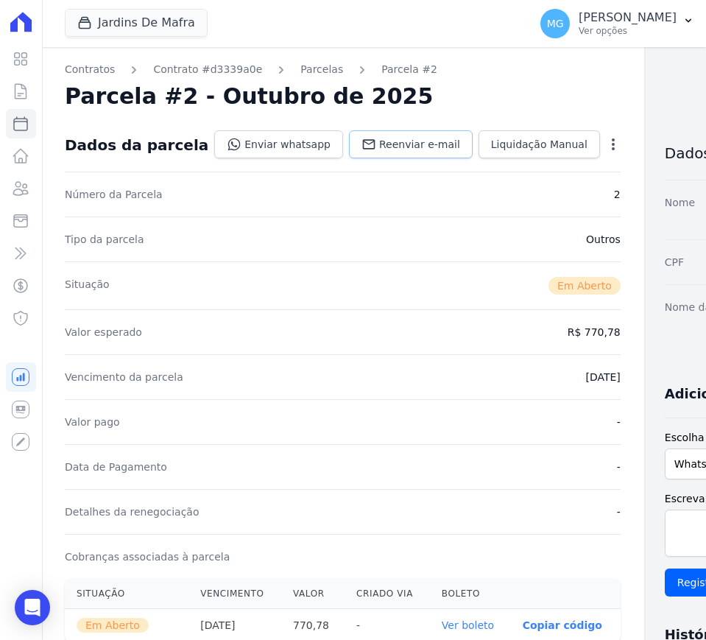
click at [379, 149] on span "Reenviar e-mail" at bounding box center [419, 144] width 81 height 15
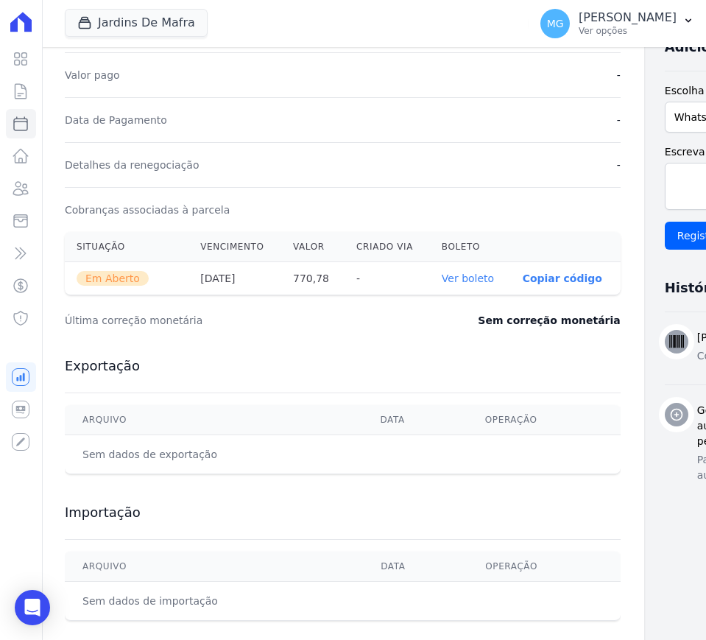
scroll to position [383, 0]
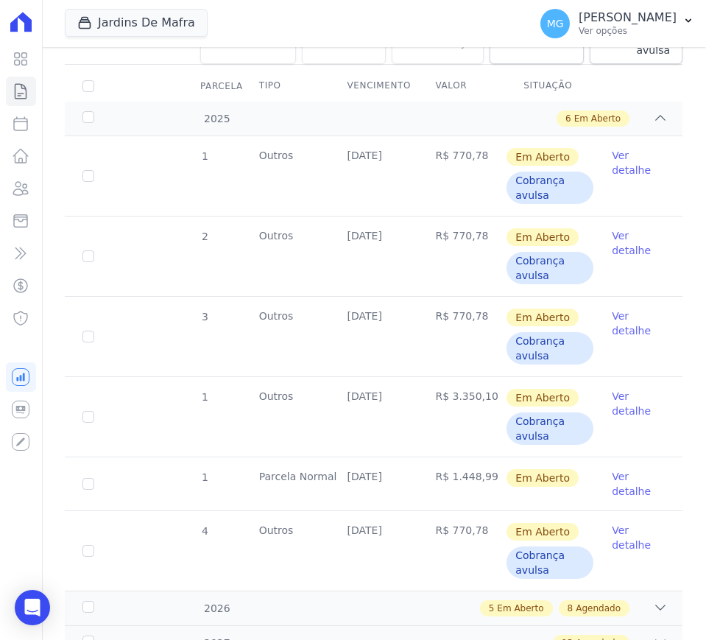
scroll to position [307, 0]
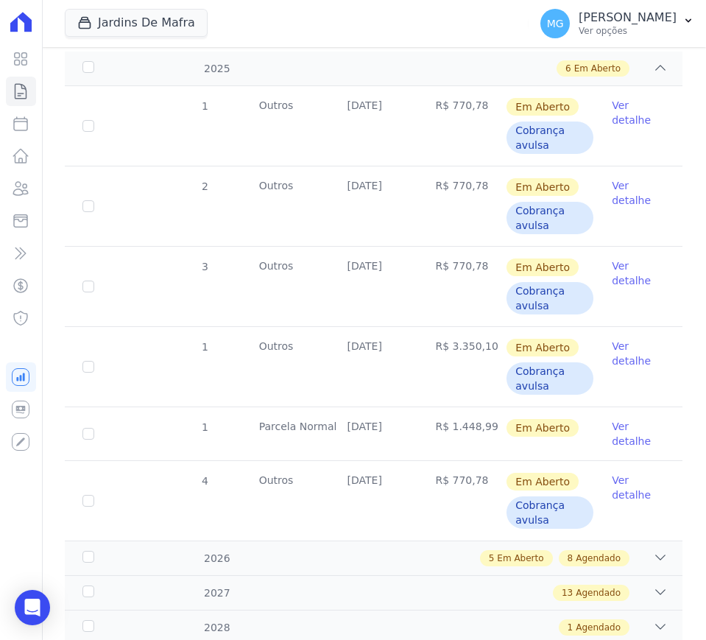
click at [620, 274] on link "Ver detalhe" at bounding box center [638, 272] width 53 height 29
click at [618, 275] on link "Ver detalhe" at bounding box center [638, 272] width 53 height 29
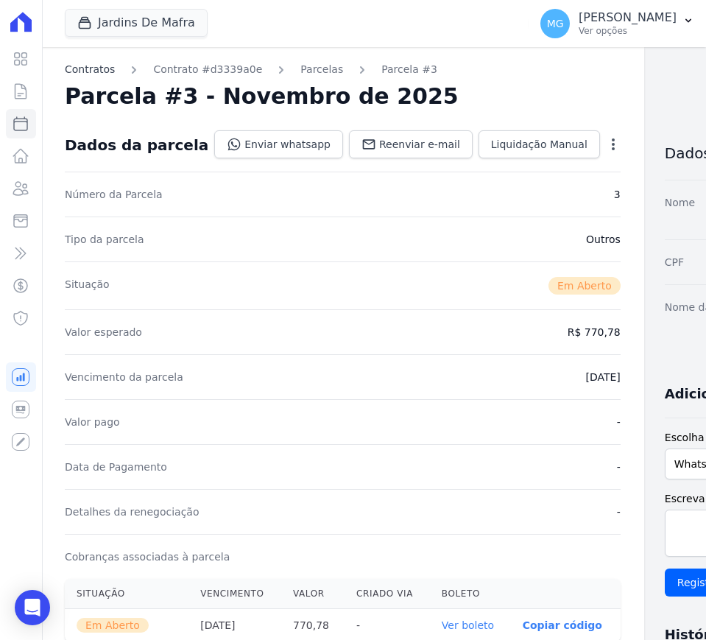
click at [94, 65] on link "Contratos" at bounding box center [90, 69] width 50 height 15
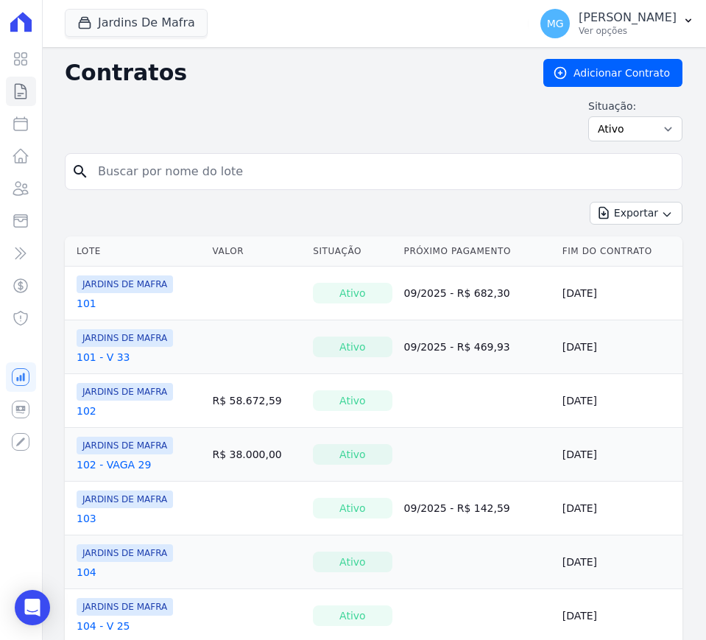
click at [192, 162] on input "search" at bounding box center [382, 171] width 587 height 29
type input "56"
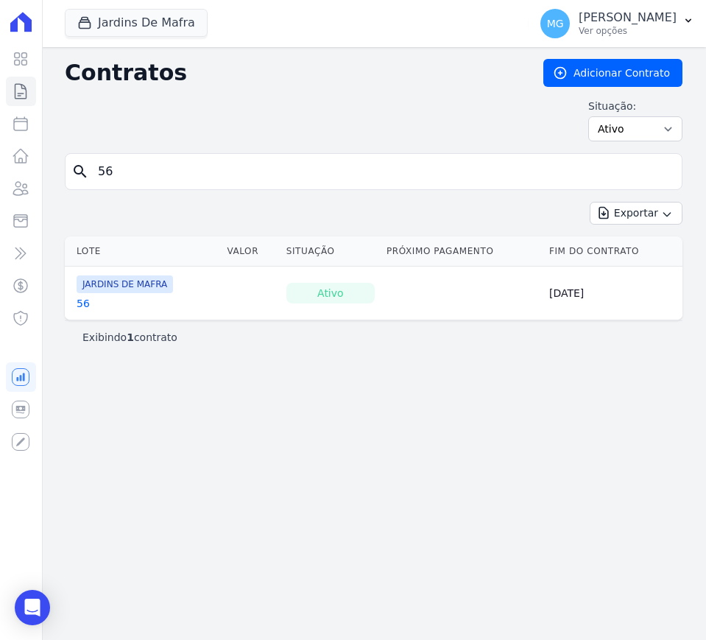
click at [85, 305] on link "56" at bounding box center [83, 303] width 13 height 15
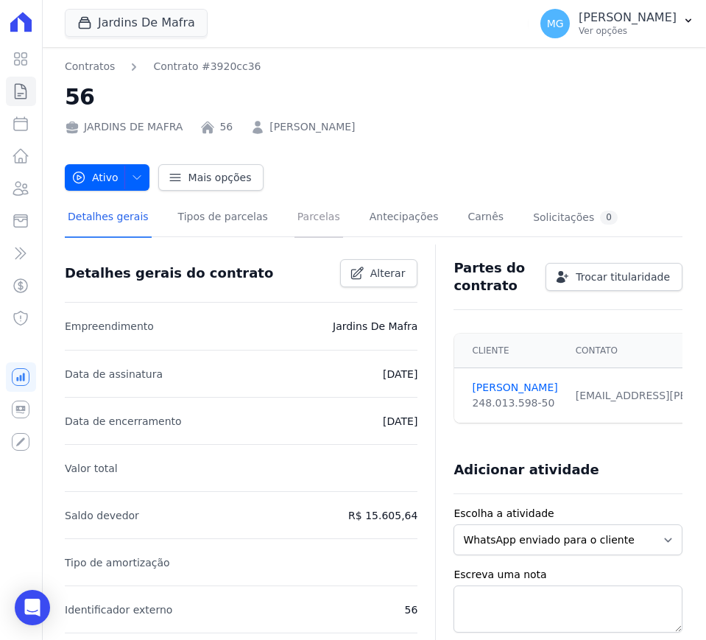
click at [314, 223] on link "Parcelas" at bounding box center [318, 218] width 49 height 39
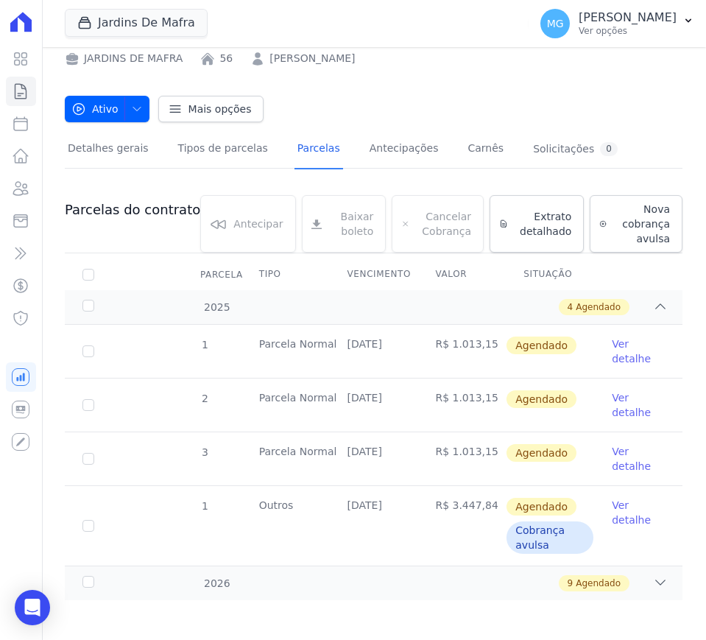
scroll to position [73, 0]
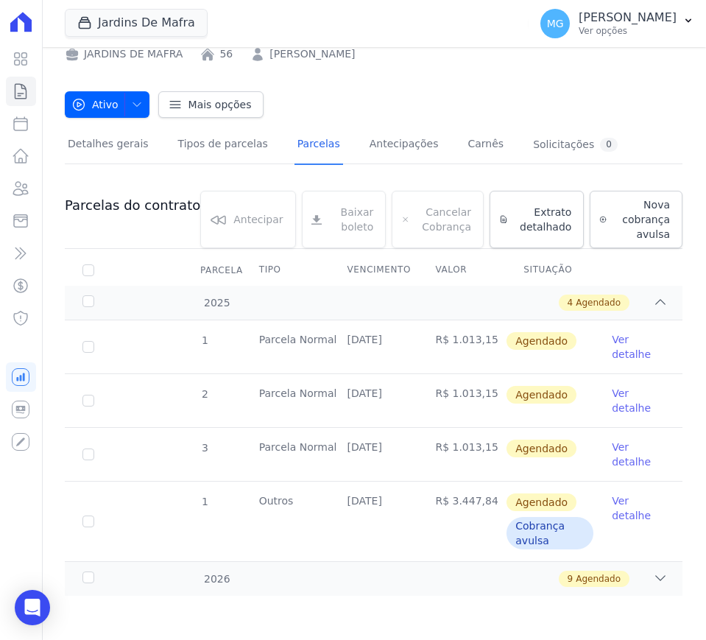
click at [616, 349] on link "Ver detalhe" at bounding box center [638, 346] width 53 height 29
